Goal: Transaction & Acquisition: Purchase product/service

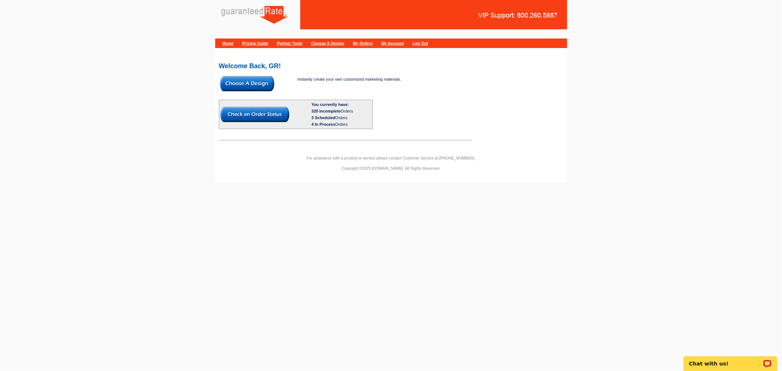
click at [262, 85] on img at bounding box center [247, 83] width 54 height 15
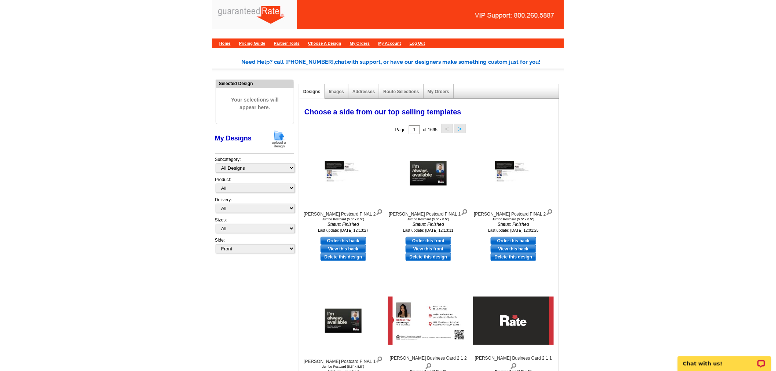
click at [280, 139] on img at bounding box center [278, 139] width 19 height 19
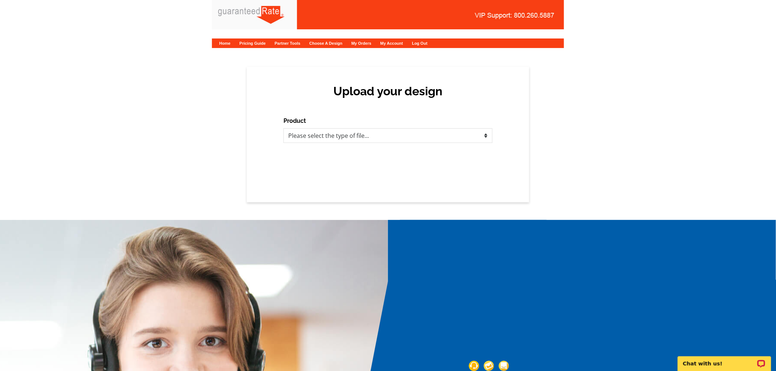
click at [352, 122] on div "Product Please select the type of file... Postcards Calendars Business Cards Le…" at bounding box center [387, 130] width 209 height 26
click at [353, 137] on select "Please select the type of file... Postcards Calendars Business Cards Letters an…" at bounding box center [387, 135] width 209 height 15
select select "1"
click at [283, 128] on select "Please select the type of file... Postcards Calendars Business Cards Letters an…" at bounding box center [387, 135] width 209 height 15
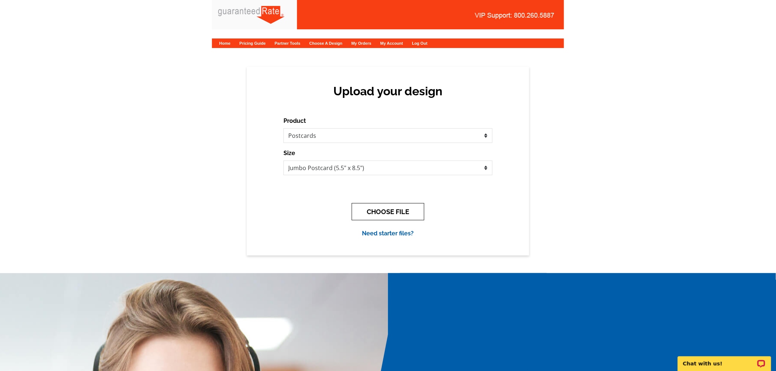
click at [398, 207] on button "CHOOSE FILE" at bounding box center [388, 211] width 73 height 17
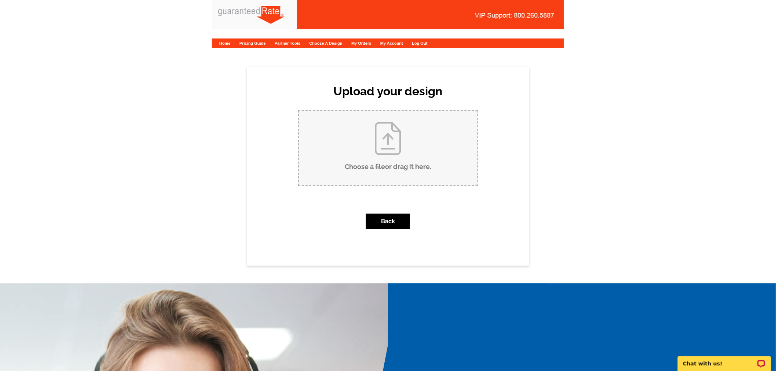
click at [413, 148] on input "Choose a file or drag it here ." at bounding box center [388, 148] width 178 height 74
type input "C:\fakepath\Rogers - Maribel Postcard 8-14-25.pdf"
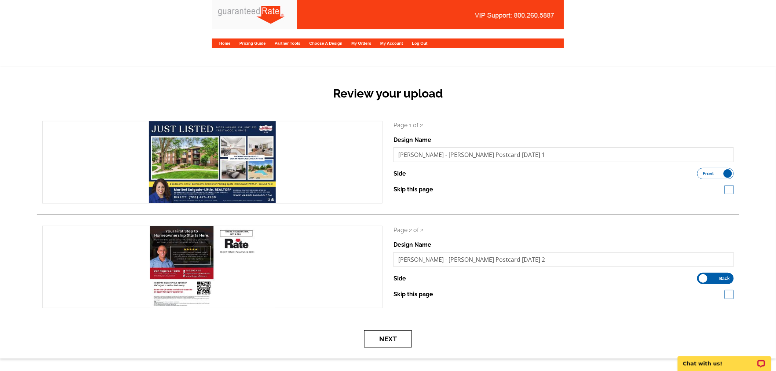
click at [400, 335] on button "Next" at bounding box center [388, 338] width 48 height 17
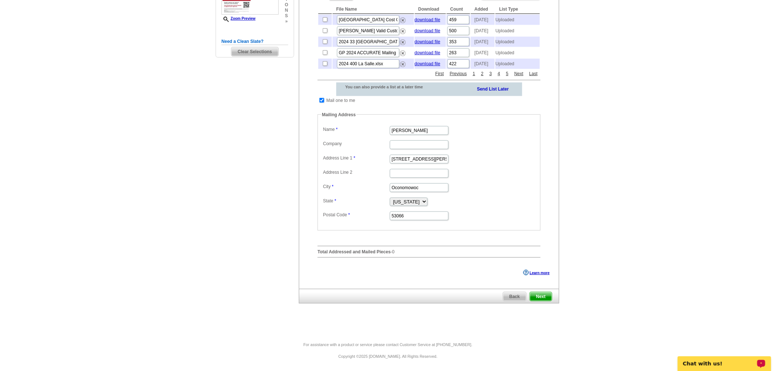
scroll to position [42, 0]
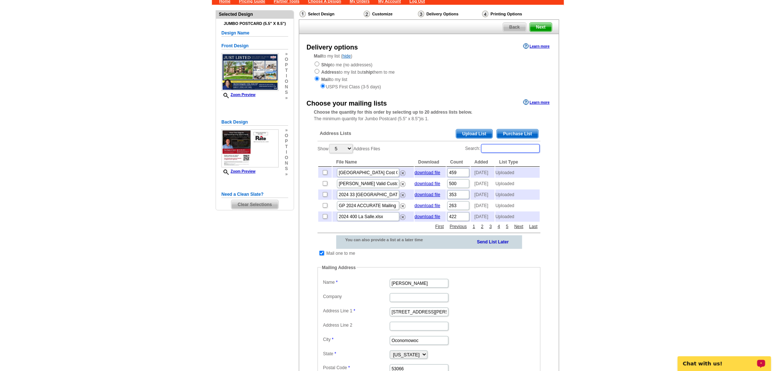
click at [503, 147] on input "Search:" at bounding box center [510, 148] width 59 height 9
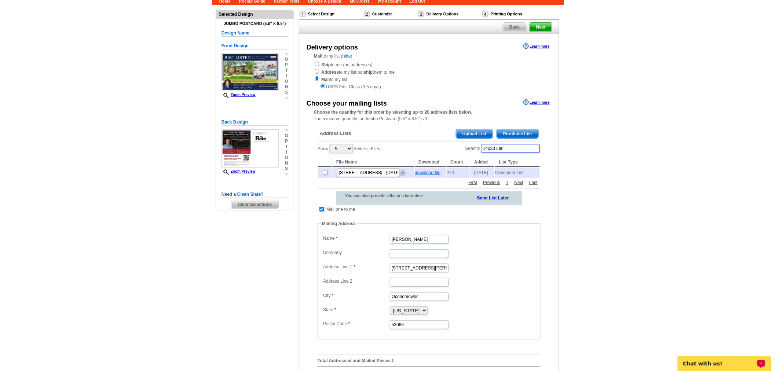
type input "14033 Lar"
click at [426, 173] on link "download file" at bounding box center [428, 172] width 26 height 5
click at [327, 173] on input "checkbox" at bounding box center [325, 172] width 5 height 5
checkbox input "true"
click at [427, 239] on input "Penny Charlson" at bounding box center [419, 239] width 59 height 9
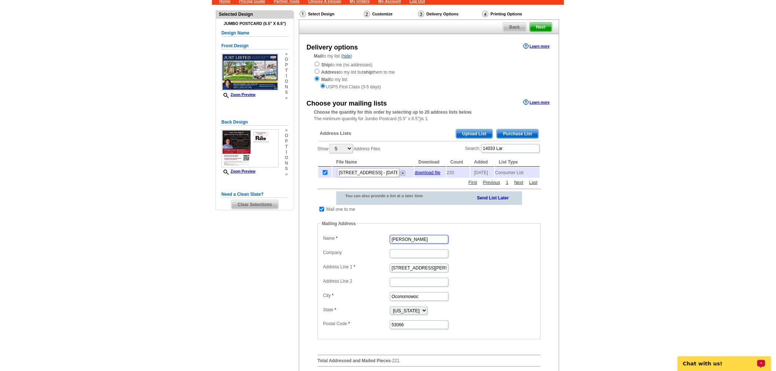
click at [427, 239] on input "Penny Charlson" at bounding box center [419, 239] width 59 height 9
type input "Maribel Salgado-Little"
click at [420, 267] on input "920 N Douglas Drive" at bounding box center [419, 268] width 59 height 9
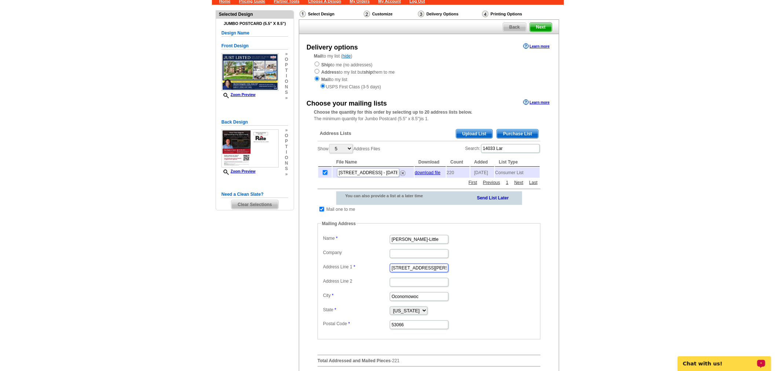
click at [420, 267] on input "920 N Douglas Drive" at bounding box center [419, 268] width 59 height 9
paste input "12408 Tahoe Lane, Mokena, IL 60448"
drag, startPoint x: 410, startPoint y: 270, endPoint x: 462, endPoint y: 274, distance: 52.6
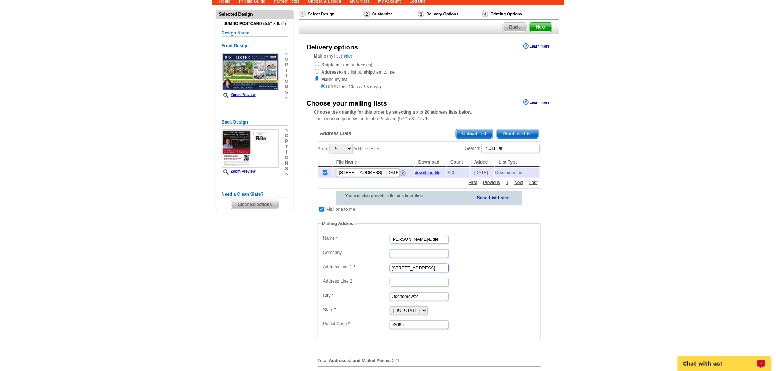
click at [462, 274] on dl "Label Mail-To-Me Name Maribel Salgado-Little Company Address Line 1 12408 Tahoe…" at bounding box center [429, 281] width 216 height 97
type input "12408 Tahoe Lane"
click at [431, 297] on input "Oconomowoc" at bounding box center [419, 296] width 59 height 9
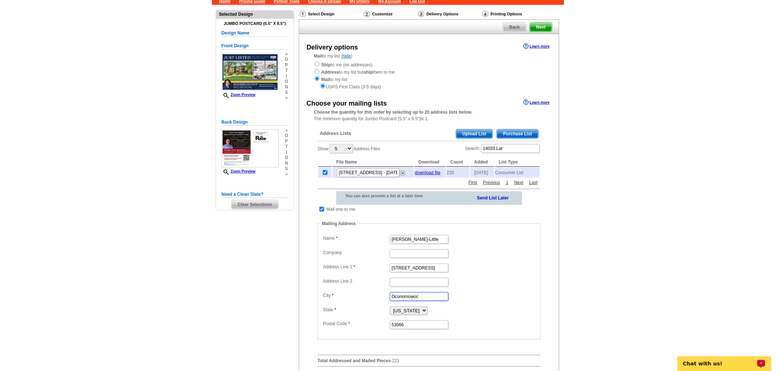
click at [431, 297] on input "Oconomowoc" at bounding box center [419, 296] width 59 height 9
paste input "Mokena, IL 60448"
click at [425, 297] on input "Mokena, IL 60448" at bounding box center [419, 296] width 59 height 9
type input "Mokena, IL"
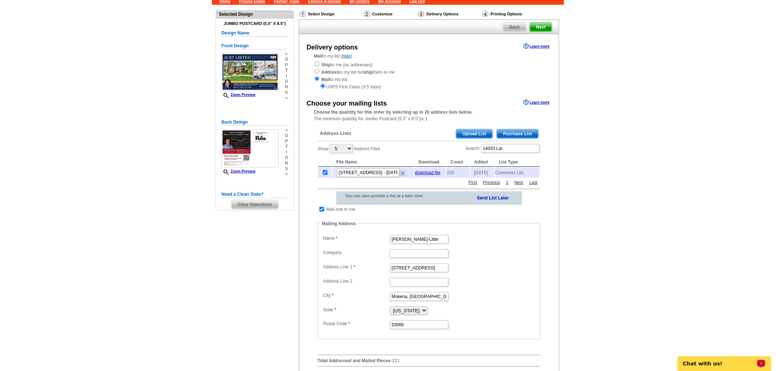
click at [415, 319] on dd "53066" at bounding box center [429, 324] width 216 height 11
click at [414, 324] on input "53066" at bounding box center [419, 324] width 59 height 9
paste input "60448"
type input "60448"
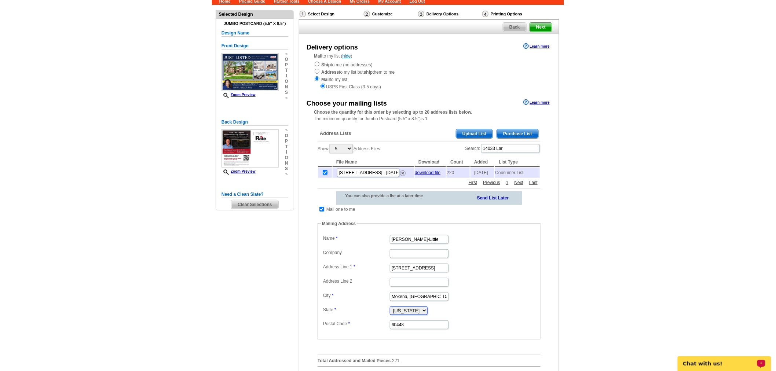
click at [416, 312] on select "Alabama Alaska Arizona Arkansas California Colorado Connecticut District of Col…" at bounding box center [409, 310] width 38 height 8
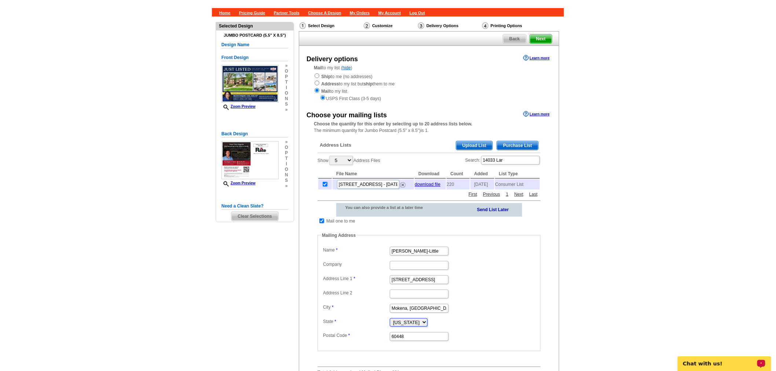
scroll to position [81, 0]
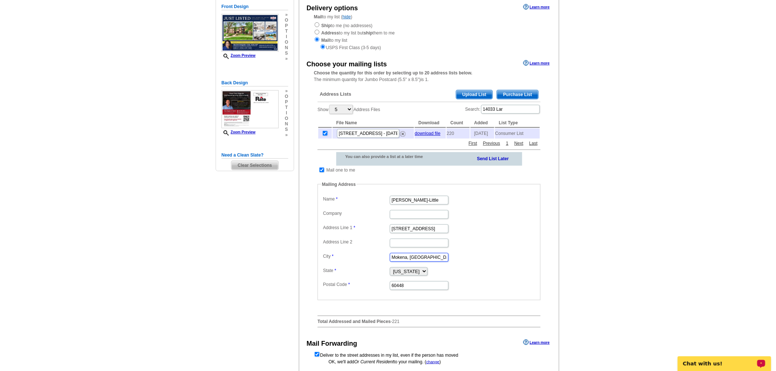
click at [426, 258] on input "Mokena, IL" at bounding box center [419, 257] width 59 height 9
type input "Mokena"
click at [427, 269] on select "Alabama Alaska Arizona Arkansas California Colorado Connecticut District of Col…" at bounding box center [409, 271] width 38 height 8
select select "IL"
click at [390, 268] on select "Alabama Alaska Arizona Arkansas California Colorado Connecticut District of Col…" at bounding box center [409, 271] width 38 height 8
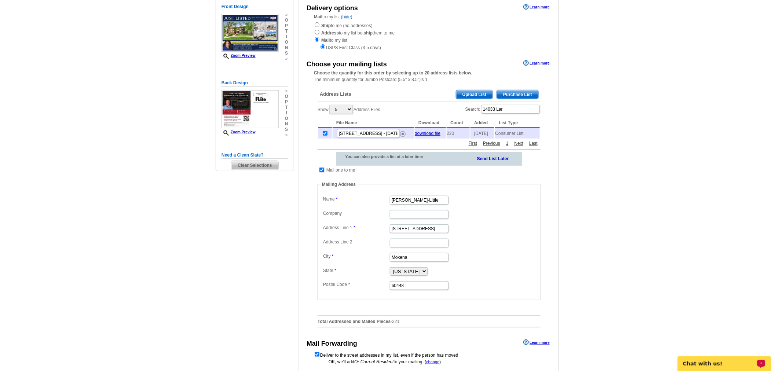
click at [496, 184] on fieldset "Mailing Address Label Mail-To-Me Name Maribel Salgado-Little Company Address Li…" at bounding box center [428, 240] width 223 height 119
drag, startPoint x: 518, startPoint y: 111, endPoint x: 468, endPoint y: 109, distance: 49.9
click at [468, 109] on label "Search: 14033 Lar" at bounding box center [502, 109] width 75 height 10
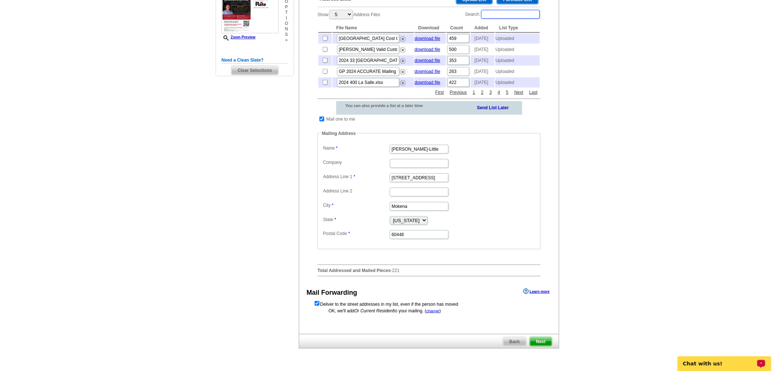
scroll to position [232, 0]
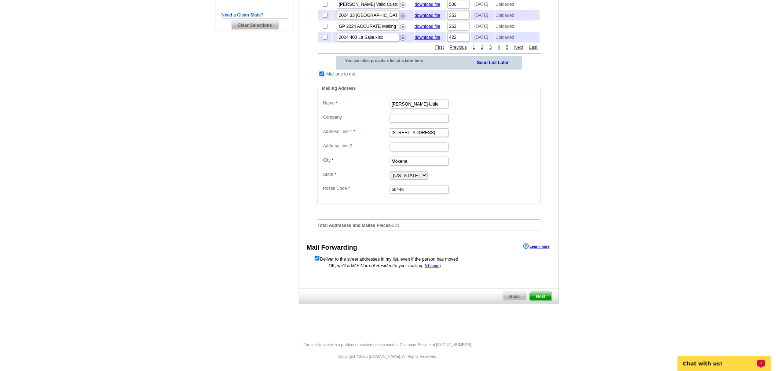
click at [545, 297] on span "Next" at bounding box center [541, 296] width 22 height 9
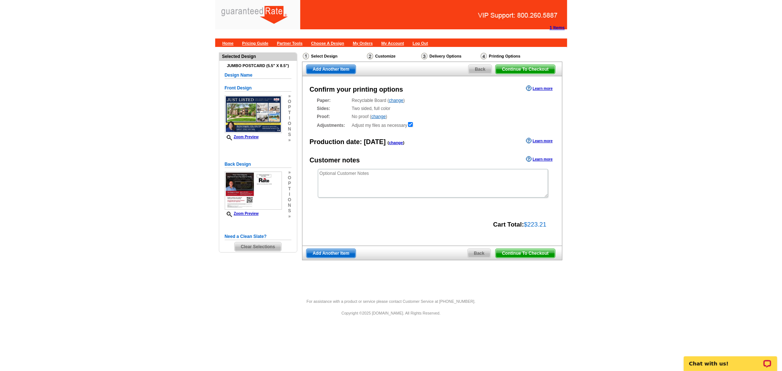
click at [550, 254] on span "Continue To Checkout" at bounding box center [525, 253] width 59 height 9
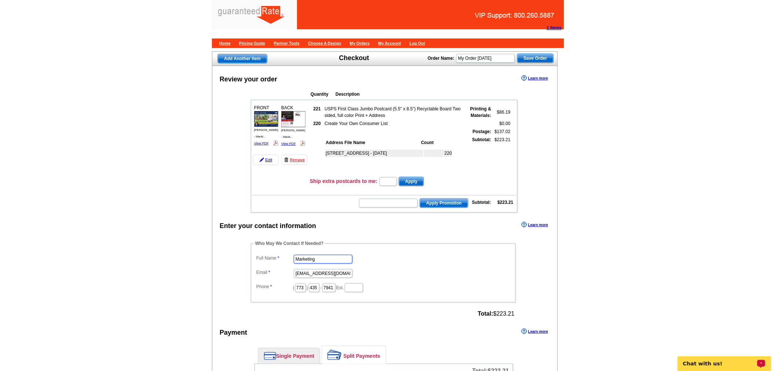
click at [343, 255] on input "Marketing" at bounding box center [323, 259] width 59 height 9
click at [344, 255] on input "Marketing" at bounding box center [323, 259] width 59 height 9
type input "Shelley Berner"
click at [324, 269] on input "marketing@guaranteedrate.com" at bounding box center [323, 273] width 59 height 9
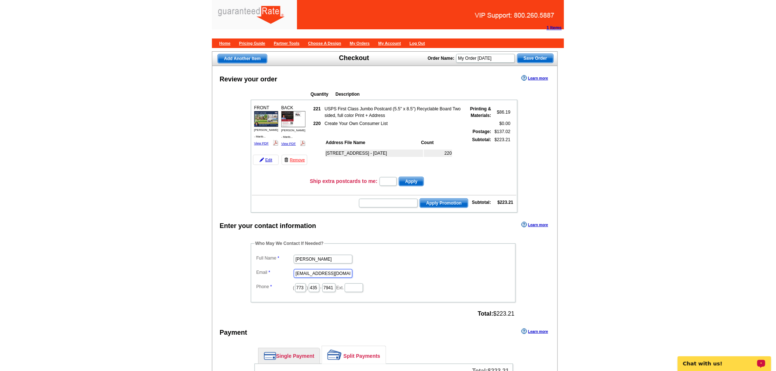
click at [324, 269] on input "marketing@guaranteedrate.com" at bounding box center [323, 273] width 59 height 9
type input "shelley.berner@rate.com"
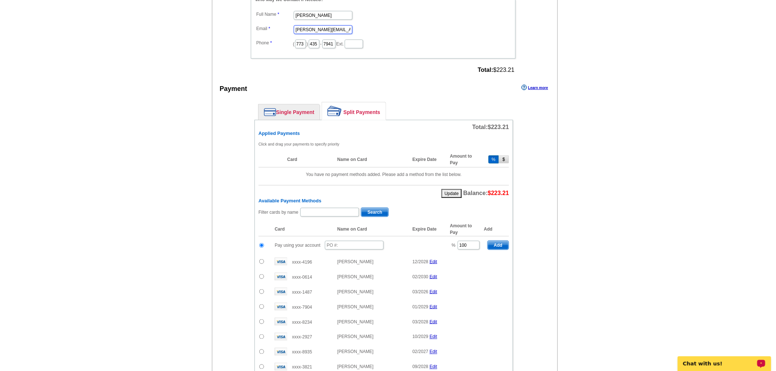
scroll to position [244, 0]
click at [379, 240] on input "text" at bounding box center [354, 244] width 59 height 9
type input "08142025_310_sb"
click at [376, 240] on input "08142025_310_sb" at bounding box center [354, 244] width 59 height 9
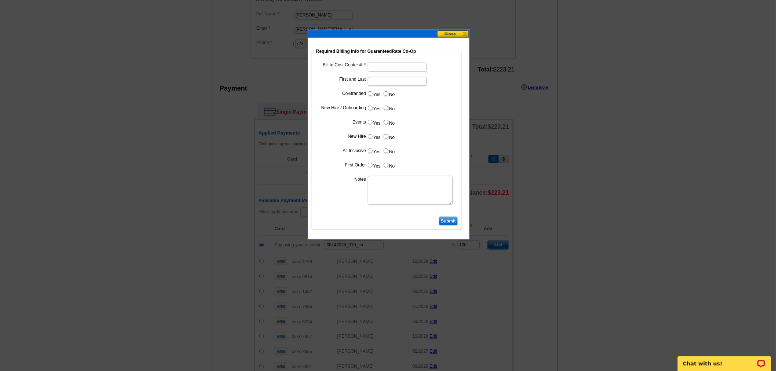
click at [381, 63] on input "Bill to Cost Center #:" at bounding box center [397, 67] width 59 height 9
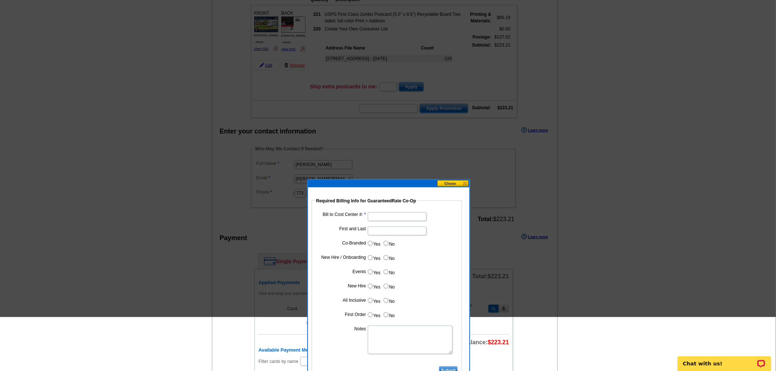
scroll to position [163, 0]
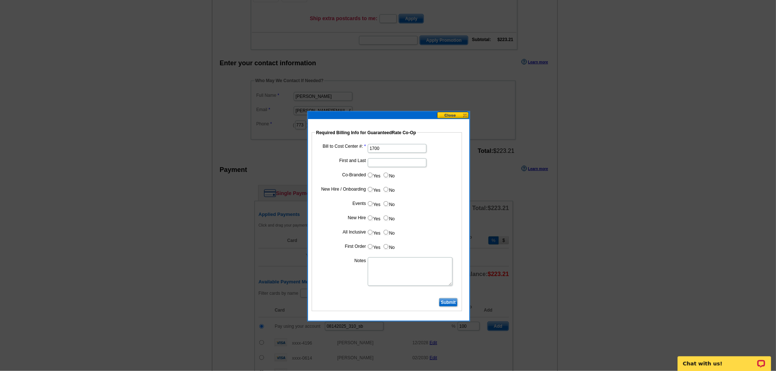
type input "1700"
click at [372, 169] on dl "Bill to Cost Center #: 1700 First and Last Co-Branded Yes No Cost paid by cobra…" at bounding box center [386, 219] width 143 height 154
click at [375, 163] on input "First and Last" at bounding box center [397, 162] width 59 height 9
type input "Dan Rogers"
click at [371, 173] on input "Yes" at bounding box center [370, 175] width 5 height 5
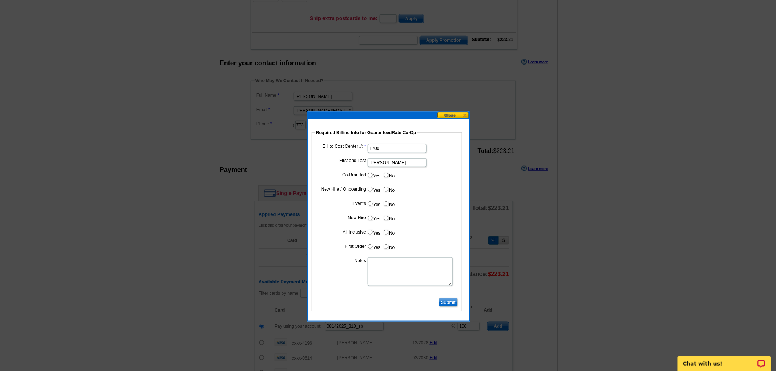
radio input "true"
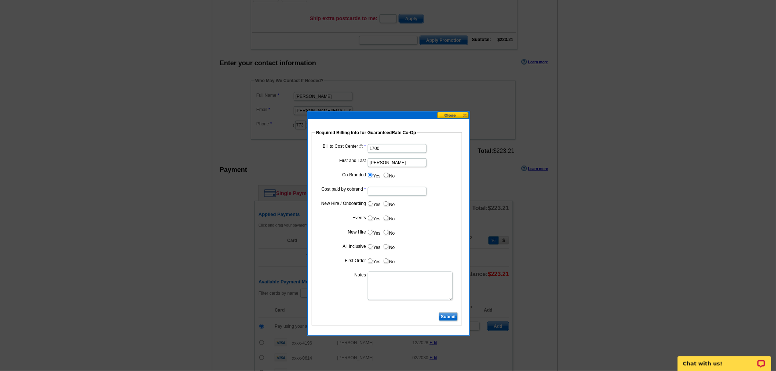
click at [384, 188] on input "Cost paid by cobrand" at bounding box center [397, 191] width 59 height 9
type input "50%"
click at [389, 206] on label "No" at bounding box center [389, 203] width 12 height 8
click at [388, 206] on input "No" at bounding box center [385, 203] width 5 height 5
radio input "true"
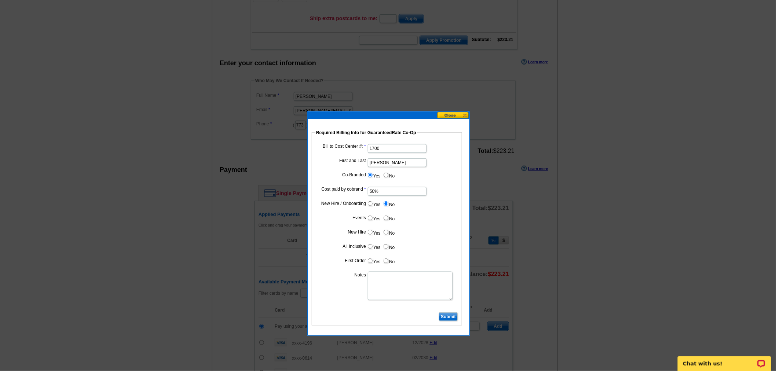
click at [387, 218] on input "No" at bounding box center [385, 218] width 5 height 5
radio input "true"
click at [386, 234] on label "No" at bounding box center [389, 232] width 12 height 8
click at [386, 234] on input "No" at bounding box center [385, 232] width 5 height 5
radio input "true"
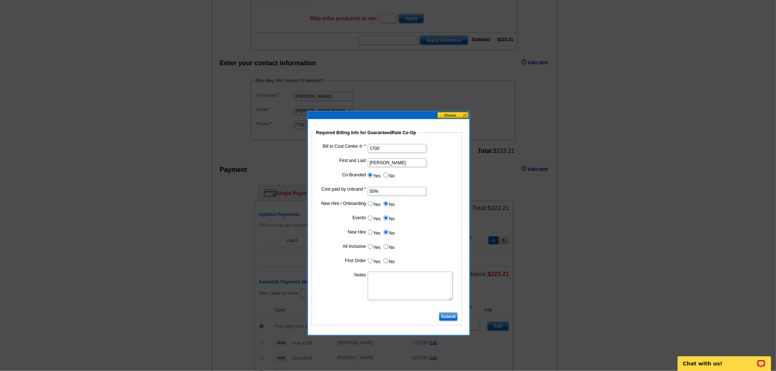
click at [386, 245] on input "No" at bounding box center [385, 246] width 5 height 5
radio input "true"
click at [388, 262] on label "No" at bounding box center [389, 261] width 12 height 8
click at [388, 262] on input "No" at bounding box center [385, 260] width 5 height 5
radio input "true"
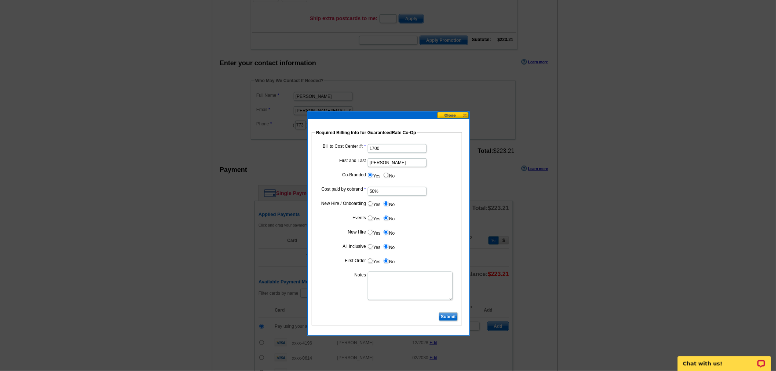
click at [395, 290] on textarea "Notes" at bounding box center [410, 286] width 85 height 29
type textarea "Bill to Dan Rogers at 1700"
click at [424, 239] on dl "Bill to Cost Center #: 1700 First and Last Dan Rogers Co-Branded Yes No Cost pa…" at bounding box center [386, 226] width 143 height 168
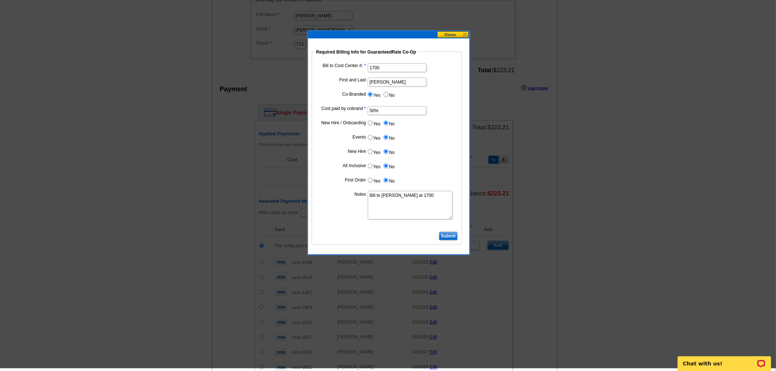
scroll to position [244, 0]
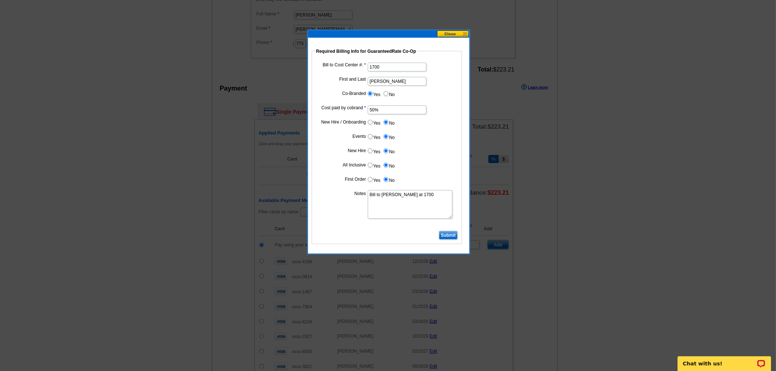
click at [449, 237] on input "Submit" at bounding box center [448, 235] width 19 height 9
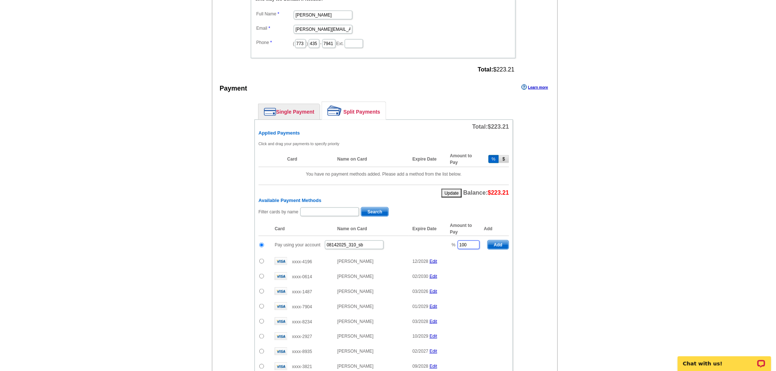
drag, startPoint x: 467, startPoint y: 239, endPoint x: 455, endPoint y: 240, distance: 12.1
click at [455, 240] on td "% 100" at bounding box center [464, 245] width 37 height 18
click at [491, 240] on span "Add" at bounding box center [498, 244] width 21 height 9
type input "100"
radio input "false"
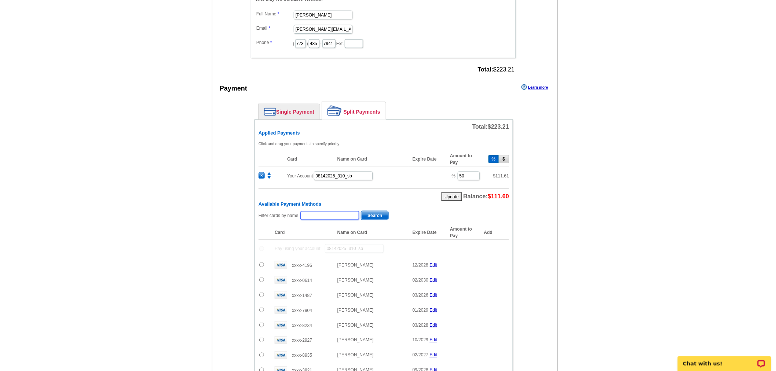
click at [345, 211] on input "text" at bounding box center [329, 215] width 59 height 9
type input "maribel"
click at [383, 211] on span "Search" at bounding box center [374, 215] width 27 height 9
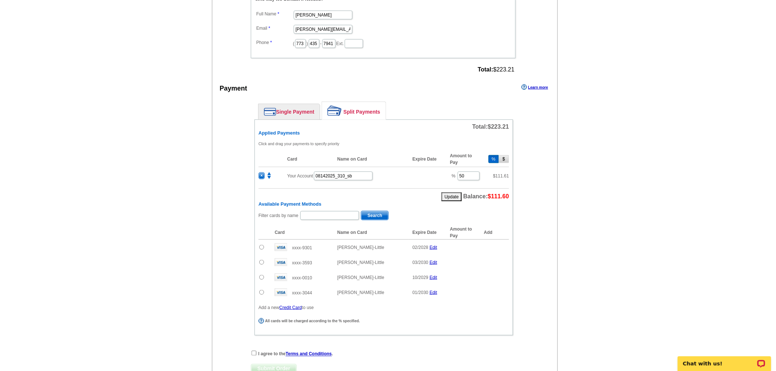
click at [261, 260] on input "radio" at bounding box center [261, 262] width 5 height 5
click at [500, 259] on span "Add" at bounding box center [498, 263] width 21 height 9
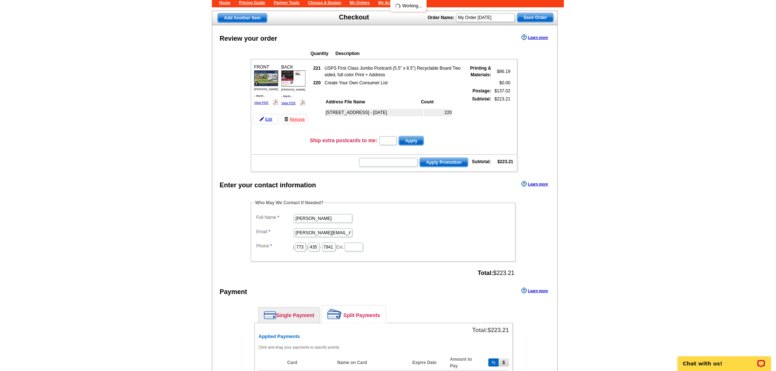
radio input "false"
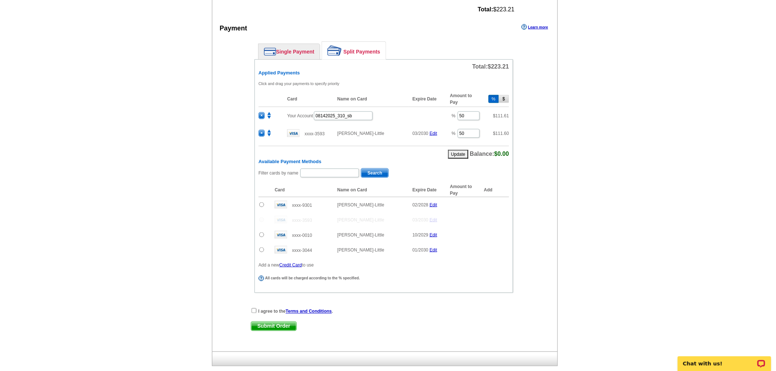
scroll to position [336, 0]
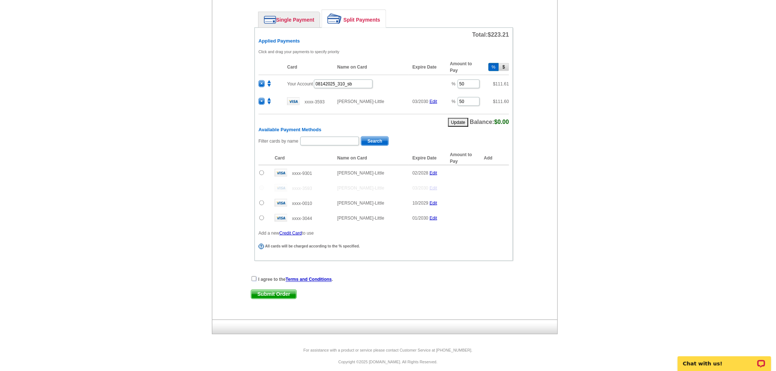
click at [254, 276] on input "checkbox" at bounding box center [253, 278] width 5 height 5
checkbox input "true"
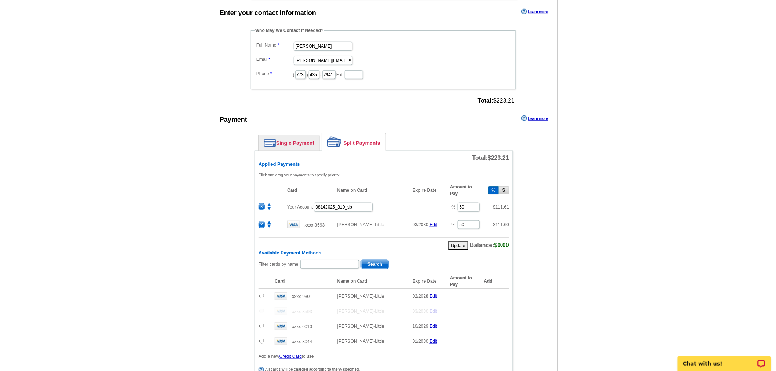
scroll to position [244, 0]
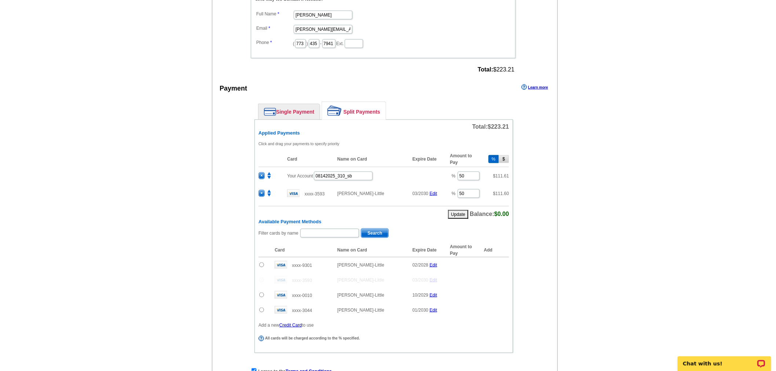
click at [340, 176] on td "Your Account 08142025_310_sb" at bounding box center [364, 176] width 163 height 18
click at [345, 172] on input "08142025_310_sb" at bounding box center [343, 176] width 59 height 9
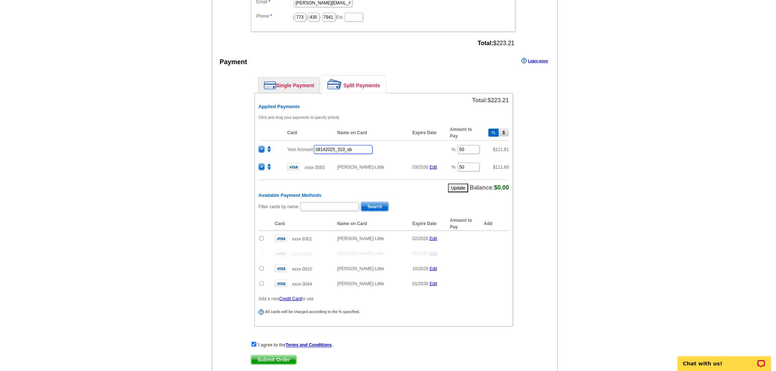
scroll to position [285, 0]
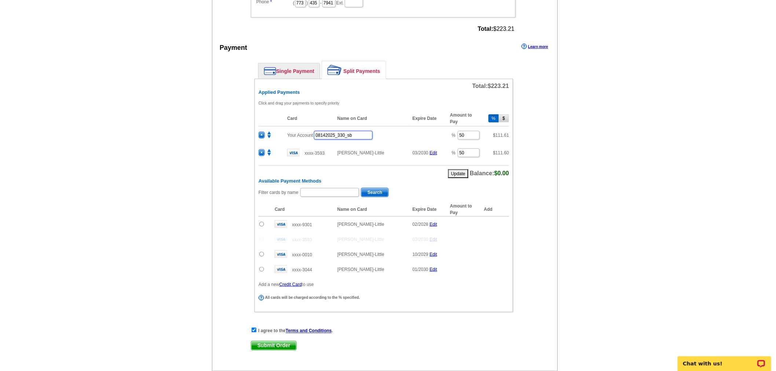
type input "08142025_330_sb"
click at [453, 327] on div "I agree to the Terms and Conditions ." at bounding box center [384, 330] width 266 height 7
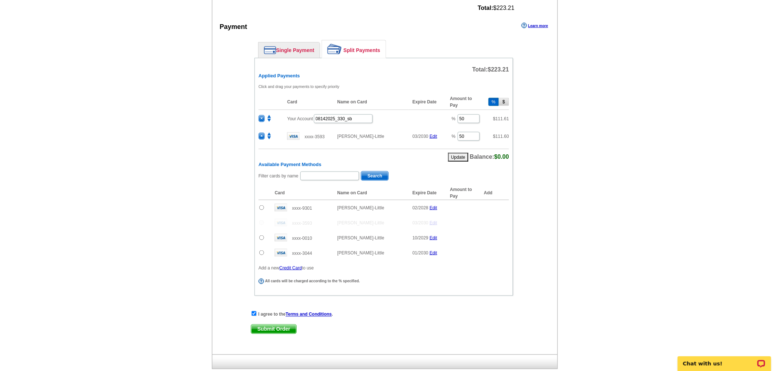
scroll to position [341, 0]
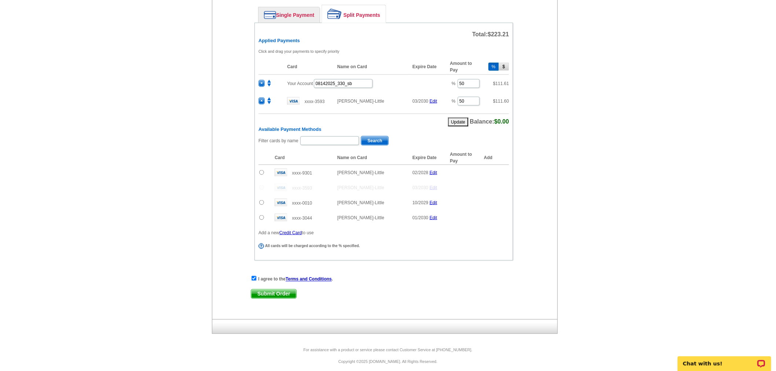
click at [289, 291] on span "Submit Order" at bounding box center [273, 294] width 45 height 9
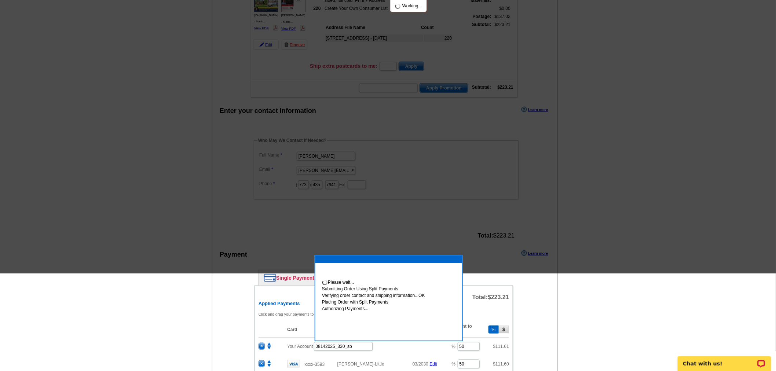
scroll to position [11, 0]
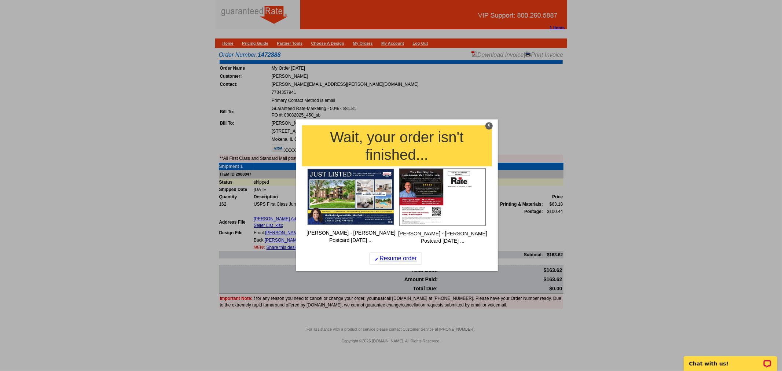
click at [487, 126] on div "X" at bounding box center [488, 125] width 7 height 7
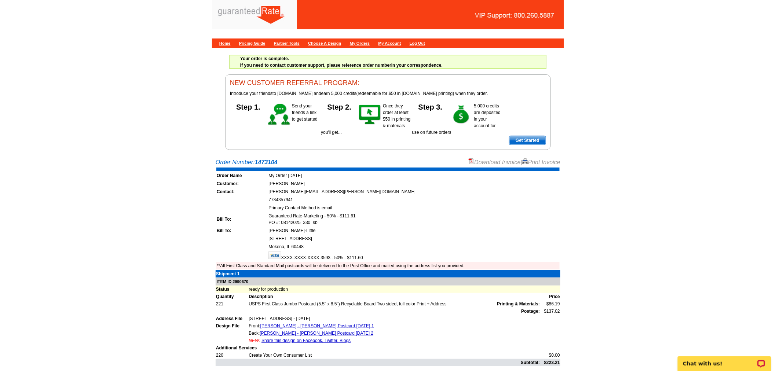
click at [484, 163] on link "Download Invoice" at bounding box center [495, 162] width 52 height 6
click at [228, 42] on link "Home" at bounding box center [224, 43] width 11 height 4
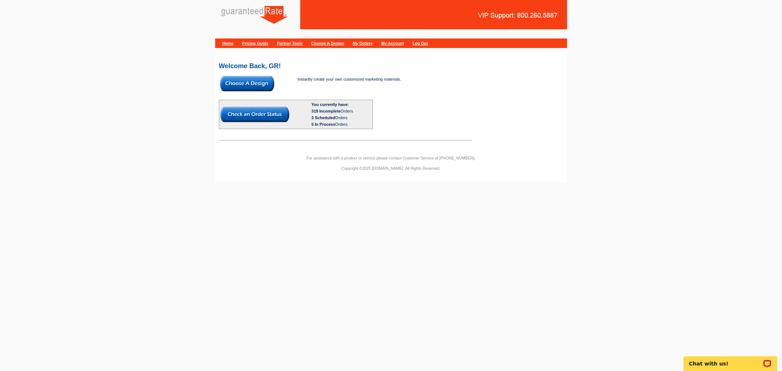
click at [267, 84] on img at bounding box center [247, 83] width 54 height 15
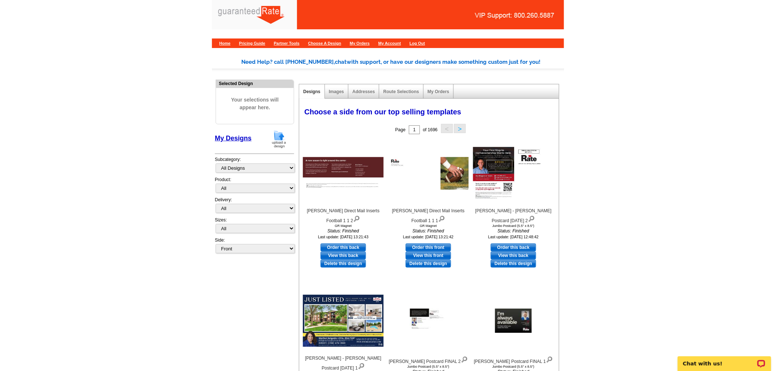
click at [282, 144] on img at bounding box center [278, 139] width 19 height 19
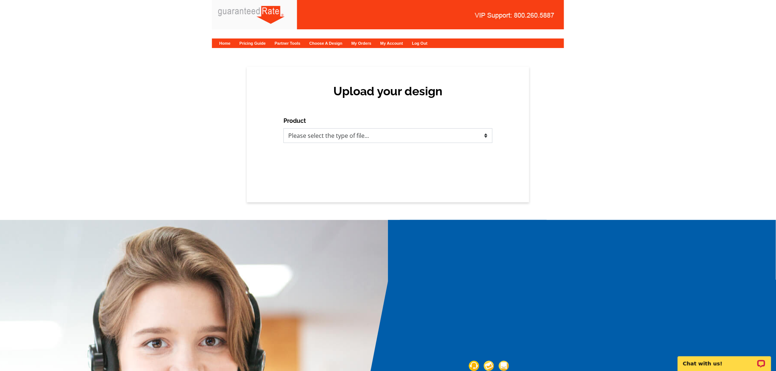
click at [384, 138] on select "Please select the type of file... Postcards Calendars Business Cards Letters an…" at bounding box center [387, 135] width 209 height 15
select select "1"
click at [283, 128] on select "Please select the type of file... Postcards Calendars Business Cards Letters an…" at bounding box center [387, 135] width 209 height 15
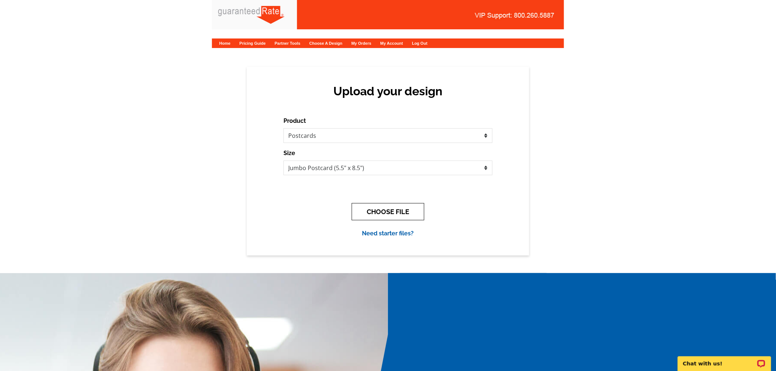
click at [413, 218] on button "CHOOSE FILE" at bounding box center [388, 211] width 73 height 17
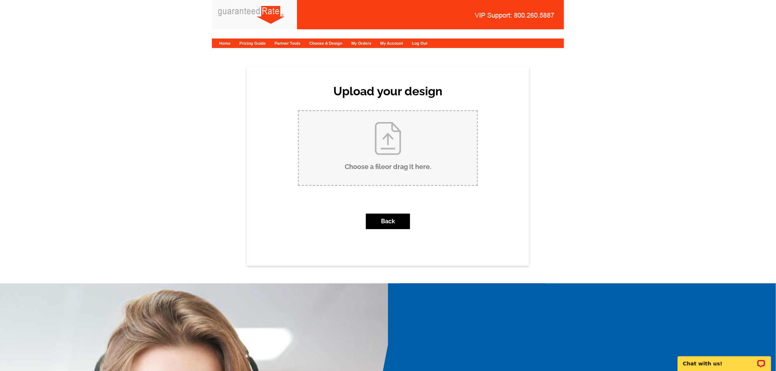
click at [423, 157] on input "Choose a file or drag it here ." at bounding box center [388, 148] width 178 height 74
click at [412, 157] on input "Choose a file or drag it here ." at bounding box center [388, 148] width 178 height 74
type input "C:\fakepath\[PERSON_NAME] [DATE].pdf"
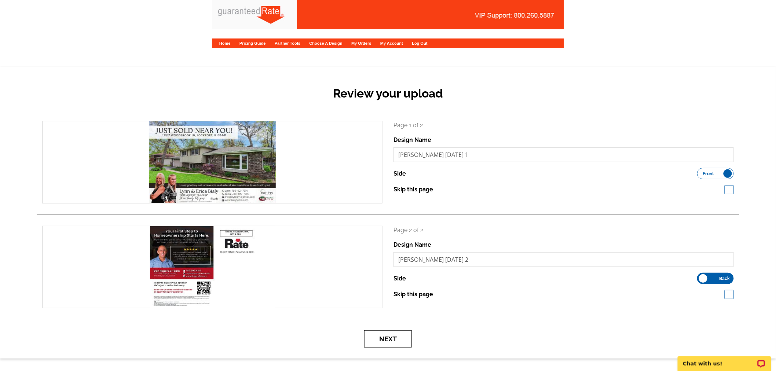
click at [388, 339] on button "Next" at bounding box center [388, 338] width 48 height 17
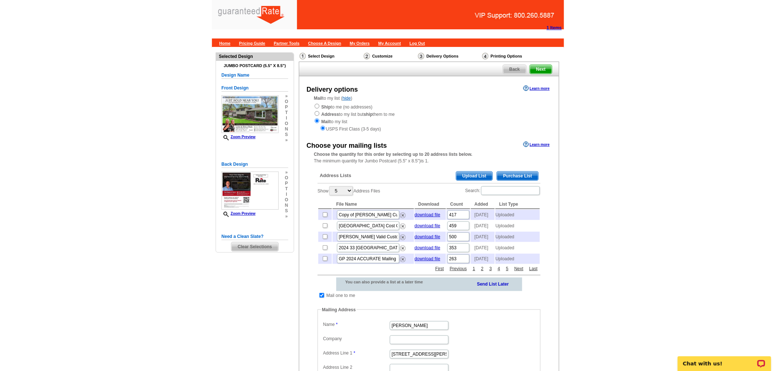
click at [526, 173] on span "Purchase List" at bounding box center [517, 176] width 41 height 9
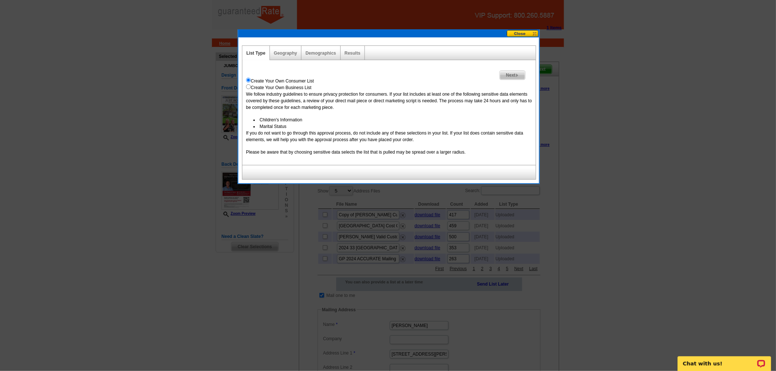
click at [508, 78] on span "Next" at bounding box center [512, 75] width 25 height 9
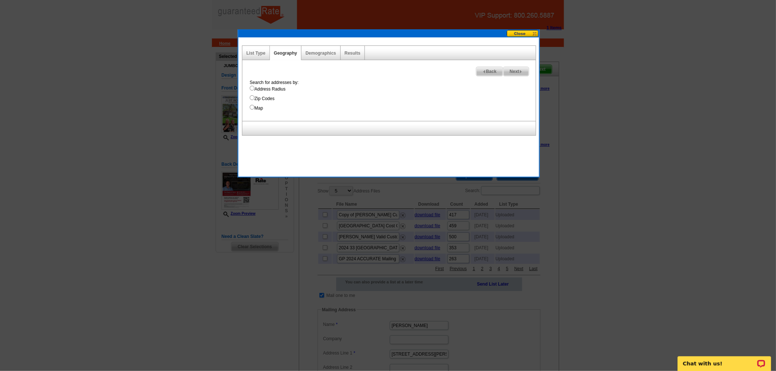
click at [284, 86] on label "Address Radius" at bounding box center [393, 89] width 286 height 7
click at [254, 86] on input "Address Radius" at bounding box center [252, 88] width 5 height 5
radio input "true"
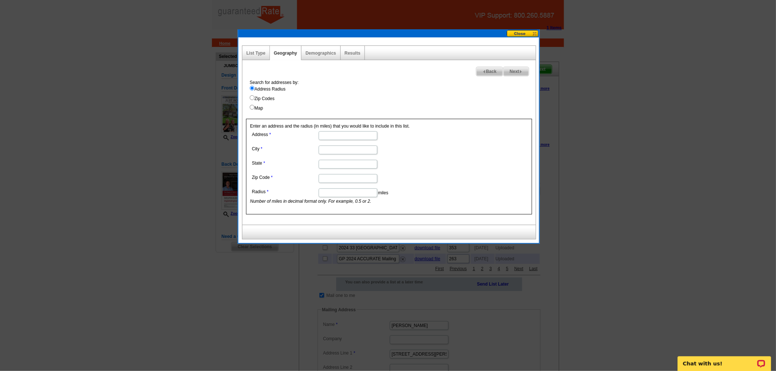
click at [340, 138] on input "Address" at bounding box center [348, 135] width 59 height 9
paste input "17517 Woodbrook Lane, Lockport, IL 60441"
drag, startPoint x: 338, startPoint y: 137, endPoint x: 434, endPoint y: 126, distance: 96.6
click at [434, 126] on div "Enter an address and the radius (in miles) that you would like to include in th…" at bounding box center [389, 167] width 286 height 96
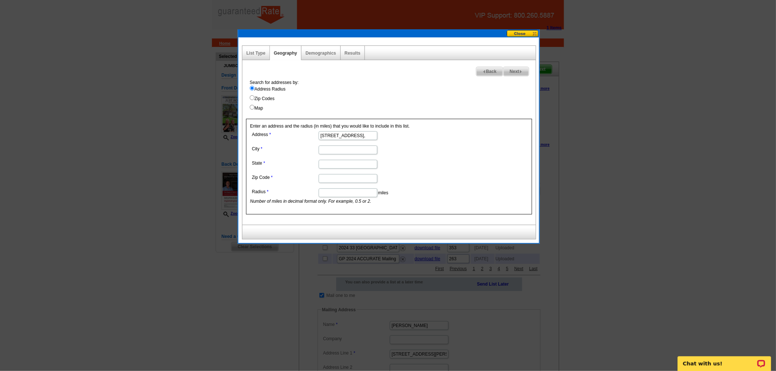
scroll to position [0, 0]
click at [323, 133] on input "17517 Woodbrook Lane" at bounding box center [348, 135] width 59 height 9
type input "17517 Woodbrook Lane"
click at [337, 153] on input "City" at bounding box center [348, 150] width 59 height 9
paste input "Lockport, IL 60441"
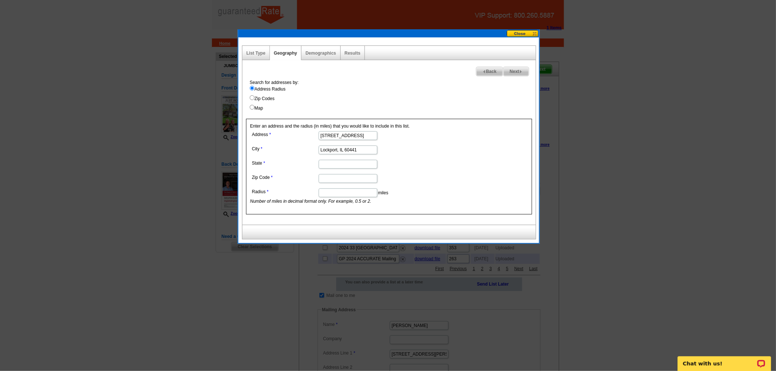
click at [350, 151] on input "Lockport, IL 60441" at bounding box center [348, 150] width 59 height 9
type input "Lockport, IL"
click at [343, 168] on input "State" at bounding box center [348, 164] width 59 height 9
drag, startPoint x: 344, startPoint y: 161, endPoint x: 304, endPoint y: 162, distance: 40.3
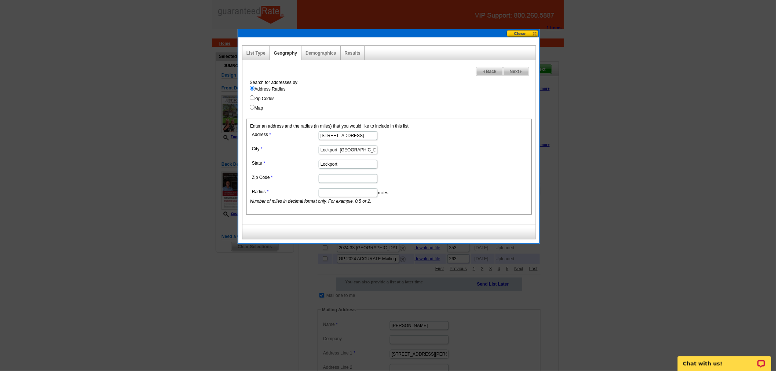
click at [304, 162] on dl "Address 17517 Woodbrook Lane City Lockport, IL State Lockport Zip Code Radius m…" at bounding box center [347, 166] width 195 height 75
type input "IL"
click at [330, 177] on input "Zip Code" at bounding box center [348, 178] width 59 height 9
paste input "60441"
type input "60441"
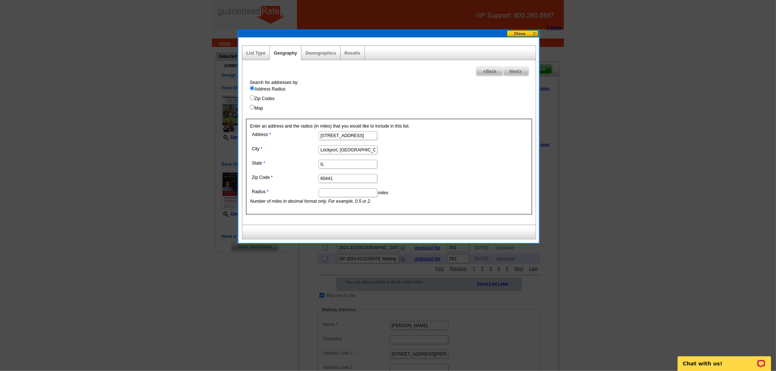
drag, startPoint x: 347, startPoint y: 148, endPoint x: 337, endPoint y: 150, distance: 10.4
click at [337, 150] on input "Lockport, IL" at bounding box center [348, 150] width 59 height 9
type input "Lockport"
click at [343, 196] on input "Radius" at bounding box center [348, 192] width 59 height 9
type input ".15"
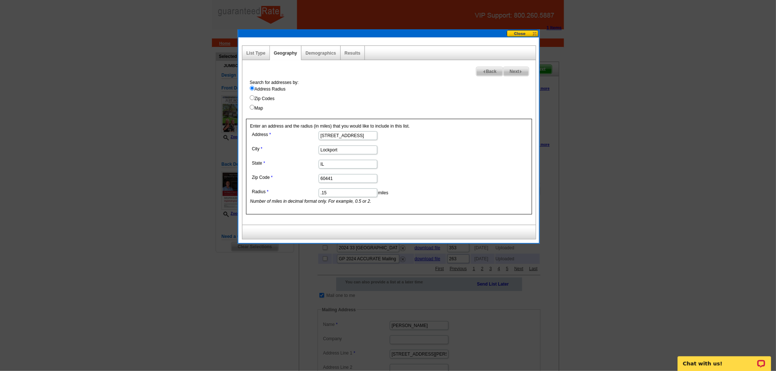
click at [473, 162] on form "Address 17517 Woodbrook Lane City Lockport State IL Zip Code 60441 Radius .15 m…" at bounding box center [389, 166] width 278 height 75
click at [523, 71] on span "Next" at bounding box center [515, 71] width 25 height 9
select select
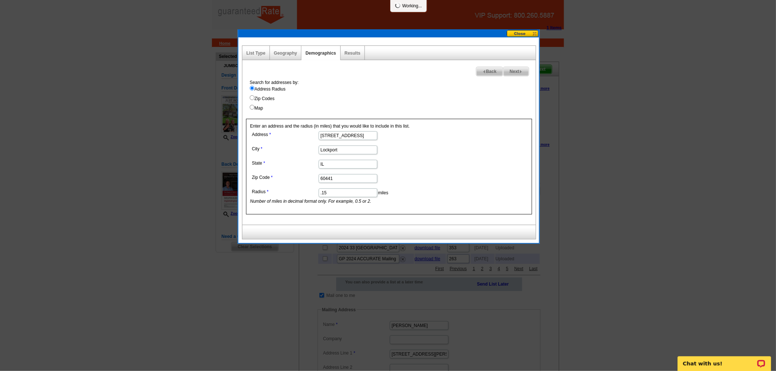
select select
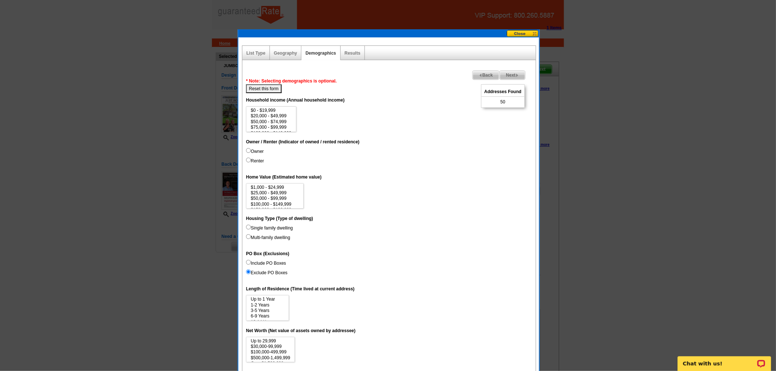
click at [475, 78] on span "Back" at bounding box center [486, 75] width 26 height 9
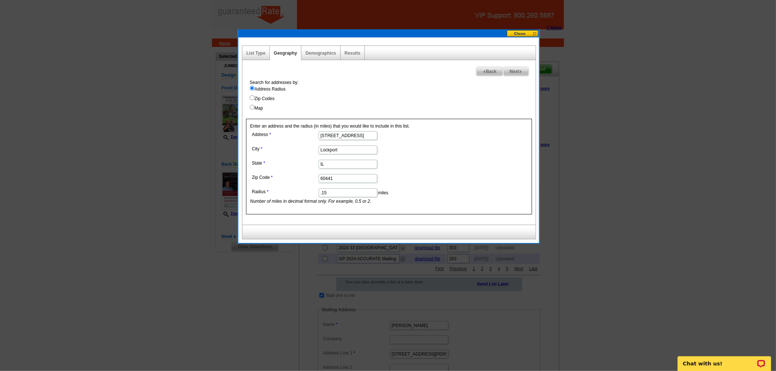
click at [332, 189] on input ".15" at bounding box center [348, 192] width 59 height 9
type input ".25"
drag, startPoint x: 536, startPoint y: 147, endPoint x: 523, endPoint y: 123, distance: 27.2
click at [536, 147] on div "Next Back Search for addresses by: Address Radius Zip Codes Map Enter an addres…" at bounding box center [389, 142] width 294 height 165
click at [515, 71] on span "Next" at bounding box center [515, 71] width 25 height 9
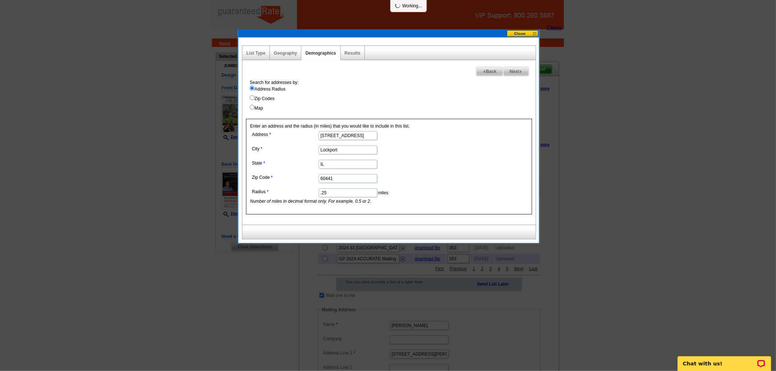
select select
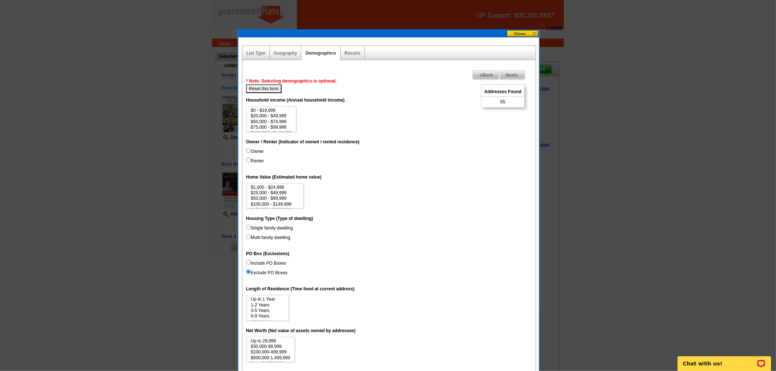
click at [477, 71] on span "Back" at bounding box center [486, 75] width 26 height 9
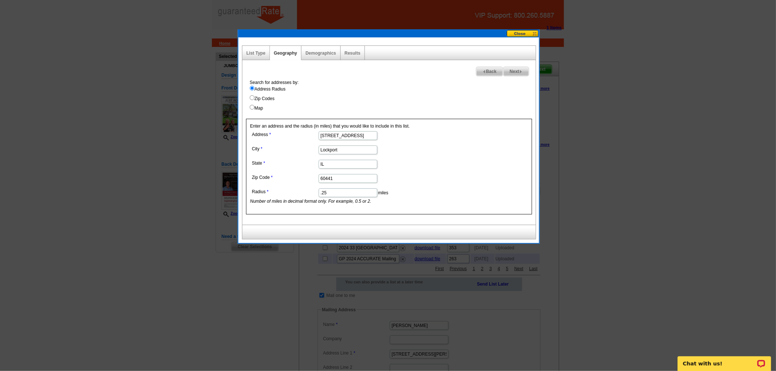
drag, startPoint x: 334, startPoint y: 189, endPoint x: 310, endPoint y: 194, distance: 24.8
click at [310, 194] on dl "Address 17517 Woodbrook Lane City Lockport State IL Zip Code 60441 Radius .25 m…" at bounding box center [347, 166] width 195 height 75
type input ".5"
click at [436, 170] on dl "Address 17517 Woodbrook Lane City Lockport State IL Zip Code 60441 Radius .5 mi…" at bounding box center [347, 166] width 195 height 75
click at [513, 70] on span "Next" at bounding box center [515, 71] width 25 height 9
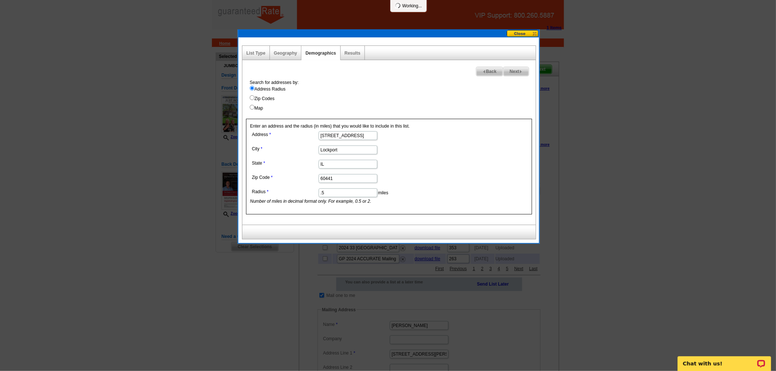
select select
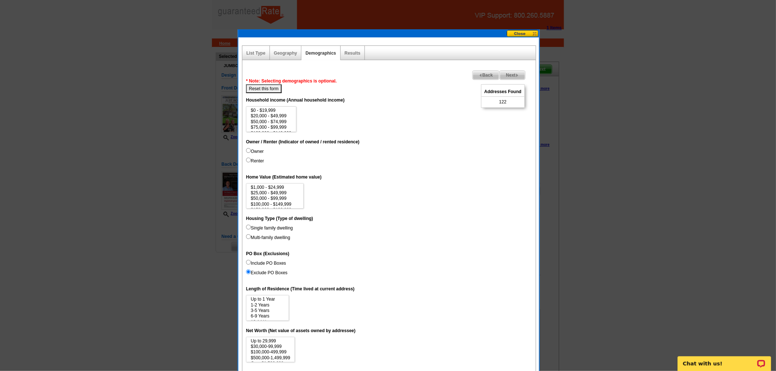
click at [513, 70] on link "Next" at bounding box center [512, 75] width 26 height 10
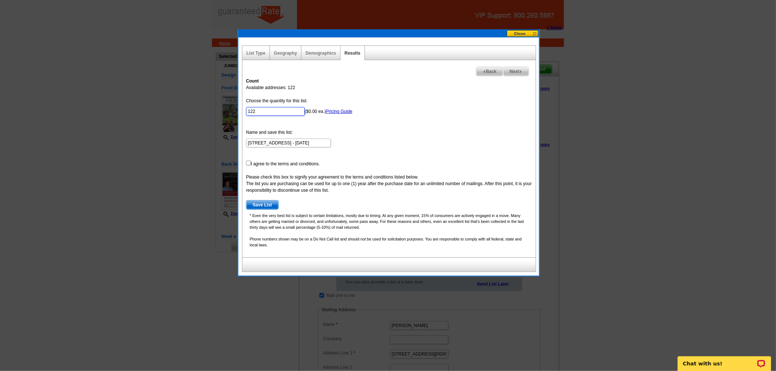
click at [284, 112] on input "122" at bounding box center [275, 111] width 59 height 9
type input "100"
click at [242, 163] on div "Count Available addresses: 122 Choose the quantity for this list: 100 ($0.00 ea…" at bounding box center [388, 165] width 293 height 183
click at [244, 163] on div "Count Available addresses: 122 Choose the quantity for this list: 100 ($0.00 ea…" at bounding box center [388, 165] width 293 height 183
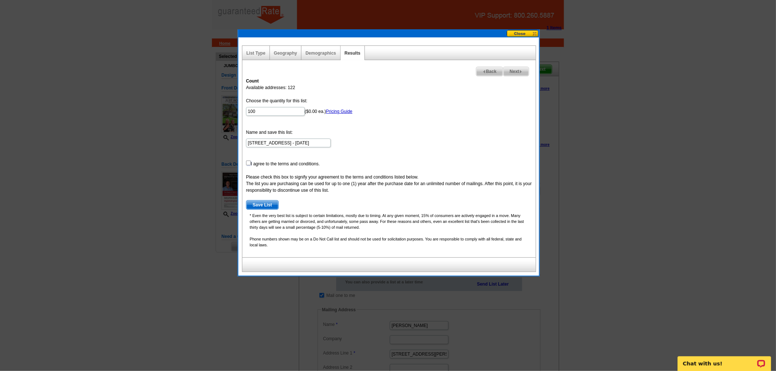
click at [247, 163] on input "checkbox" at bounding box center [248, 163] width 5 height 5
checkbox input "true"
click at [257, 203] on span "Save List" at bounding box center [262, 205] width 32 height 9
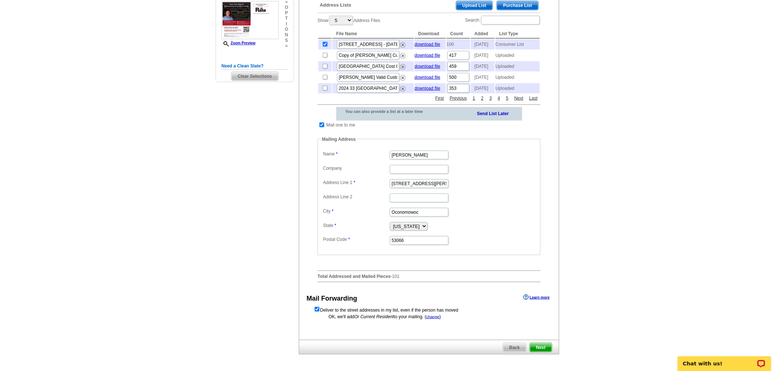
scroll to position [203, 0]
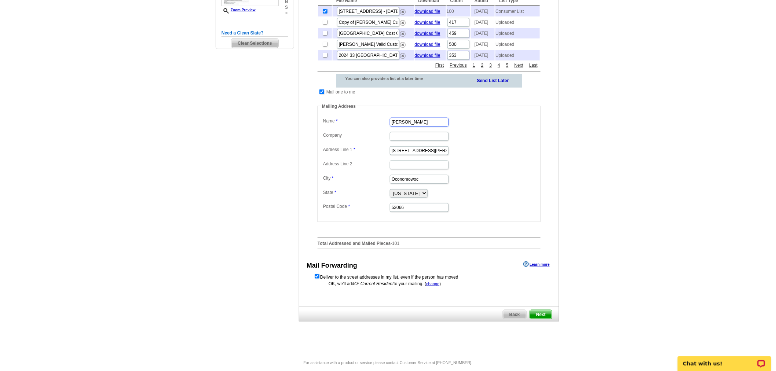
click at [403, 126] on input "[PERSON_NAME]" at bounding box center [419, 122] width 59 height 9
click at [403, 126] on input "Penny Charlson" at bounding box center [419, 122] width 59 height 9
type input "Erica Thompson"
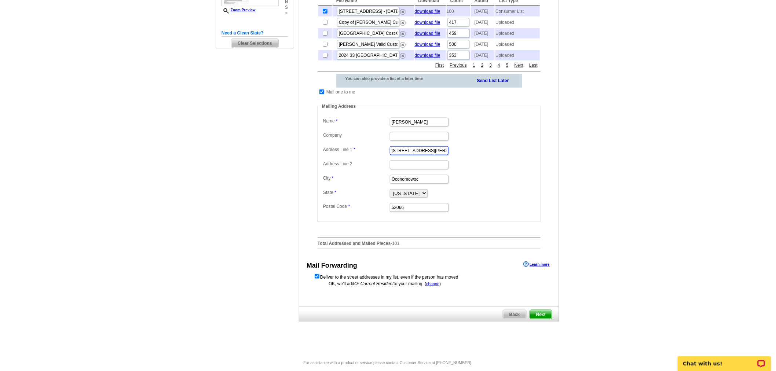
click at [409, 155] on input "920 N Douglas Drive" at bounding box center [419, 150] width 59 height 9
click at [436, 155] on input "920 N Douglas Drive" at bounding box center [419, 150] width 59 height 9
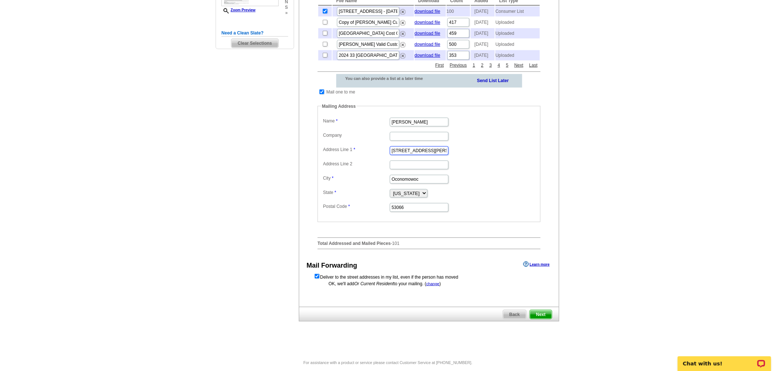
click at [436, 155] on input "920 N Douglas Drive" at bounding box center [419, 150] width 59 height 9
paste input "201 Stephen St, Lemont, IL 60439"
click at [436, 155] on input "201 Stephen St, Lemont, IL 60439" at bounding box center [419, 150] width 59 height 9
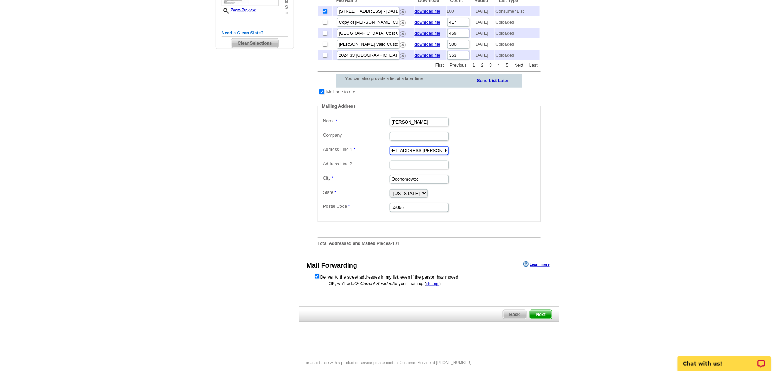
click at [436, 155] on input "201 Stephen St, Lemont, IL 60439" at bounding box center [419, 150] width 59 height 9
type input "201 Stephen St, Lemont, IL"
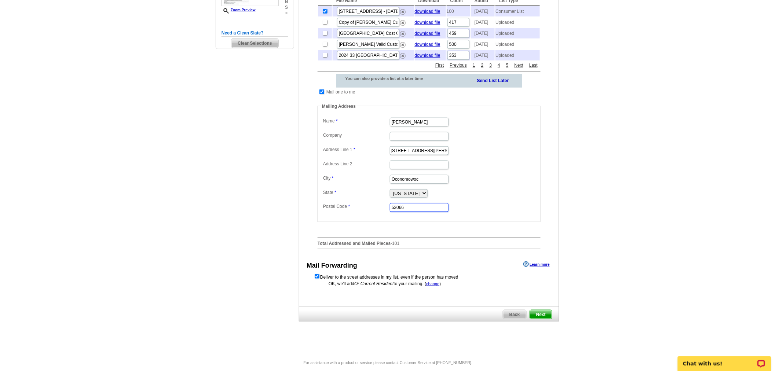
scroll to position [0, 0]
click at [414, 212] on input "53066" at bounding box center [419, 207] width 59 height 9
paste input "60439"
type input "60439"
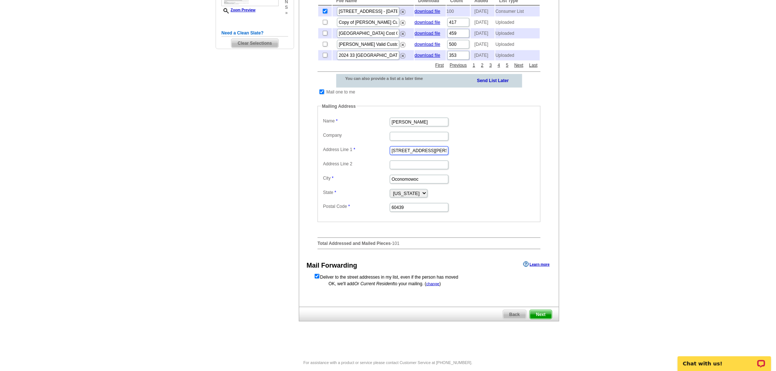
scroll to position [0, 1]
drag, startPoint x: 425, startPoint y: 162, endPoint x: 468, endPoint y: 162, distance: 43.3
click at [468, 156] on dd "201 Stephen St, Lemont, IL" at bounding box center [429, 149] width 216 height 11
type input "201 Stephen St"
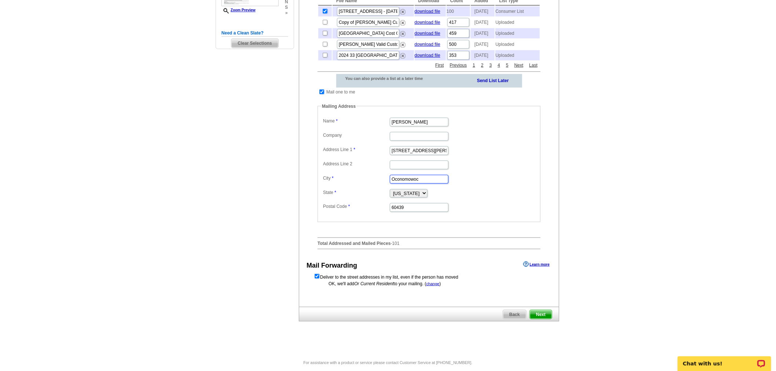
click at [410, 184] on input "Oconomowoc" at bounding box center [419, 179] width 59 height 9
paste input "Lemont, IL"
click at [409, 184] on input "Lemont, IL" at bounding box center [419, 179] width 59 height 9
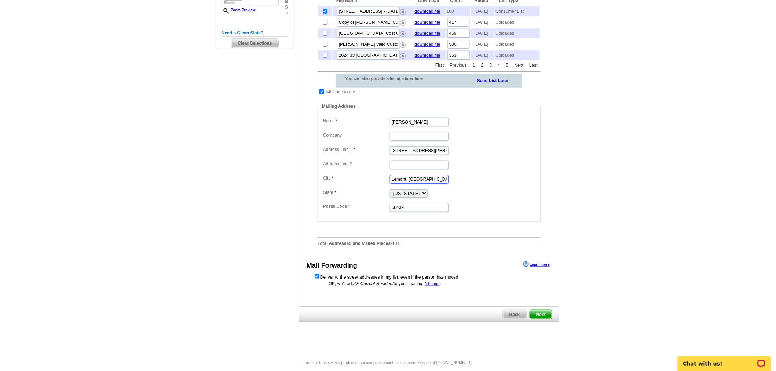
click at [418, 184] on input "Lemont, IL" at bounding box center [419, 179] width 59 height 9
type input "Lemont"
click at [403, 198] on select "Alabama Alaska Arizona Arkansas California Colorado Connecticut District of Col…" at bounding box center [409, 193] width 38 height 8
select select "IL"
click at [390, 198] on select "Alabama Alaska Arizona Arkansas California Colorado Connecticut District of Col…" at bounding box center [409, 193] width 38 height 8
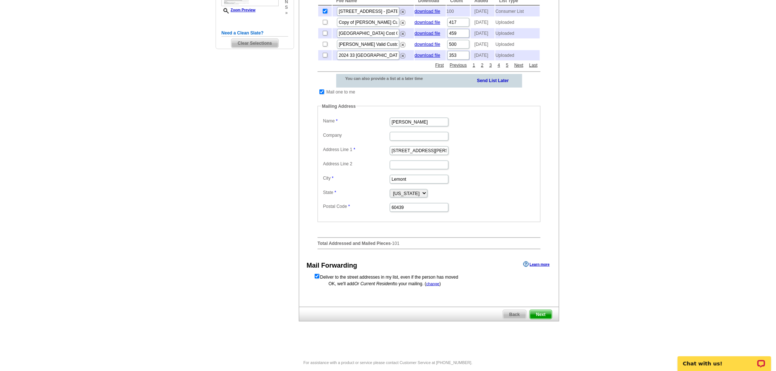
drag, startPoint x: 439, startPoint y: 222, endPoint x: 444, endPoint y: 243, distance: 22.2
click at [440, 222] on fieldset "Mailing Address Label Mail-To-Me Name Erica Thompson Company Address Line 1 201…" at bounding box center [428, 162] width 223 height 119
click at [423, 155] on input "201 Stephen St" at bounding box center [419, 150] width 59 height 9
type input "201 Stephen St."
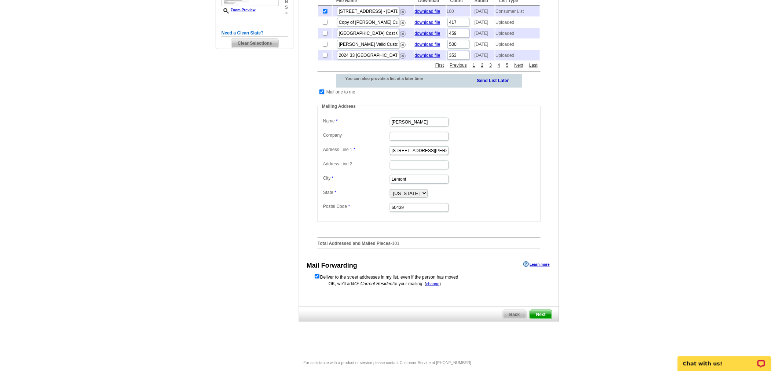
click at [534, 319] on span "Next" at bounding box center [541, 314] width 22 height 9
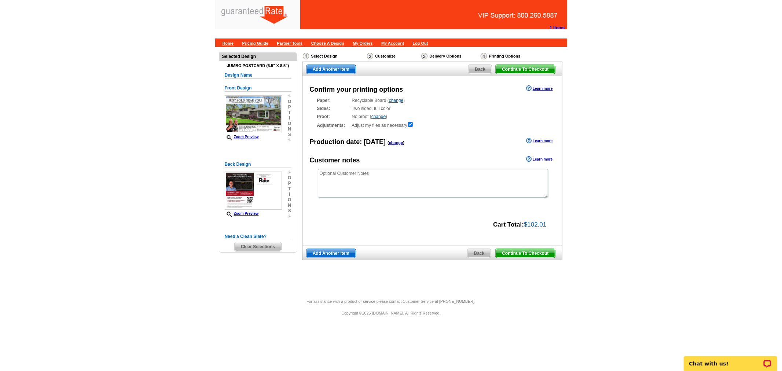
click at [546, 255] on span "Continue To Checkout" at bounding box center [525, 253] width 59 height 9
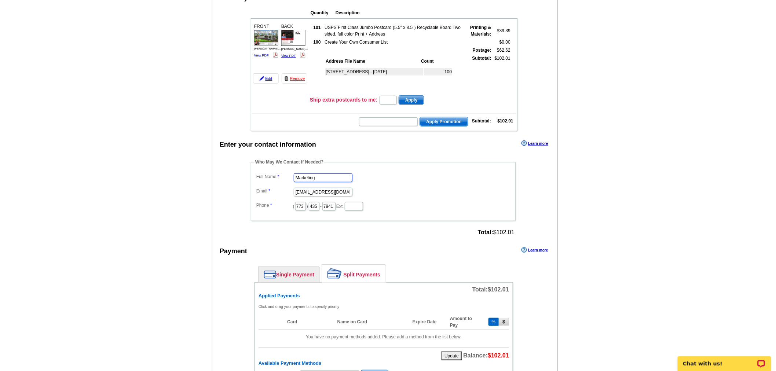
click at [346, 173] on input "Marketing" at bounding box center [323, 177] width 59 height 9
type input "[PERSON_NAME]"
click at [312, 188] on input "[EMAIL_ADDRESS][DOMAIN_NAME]" at bounding box center [323, 192] width 59 height 9
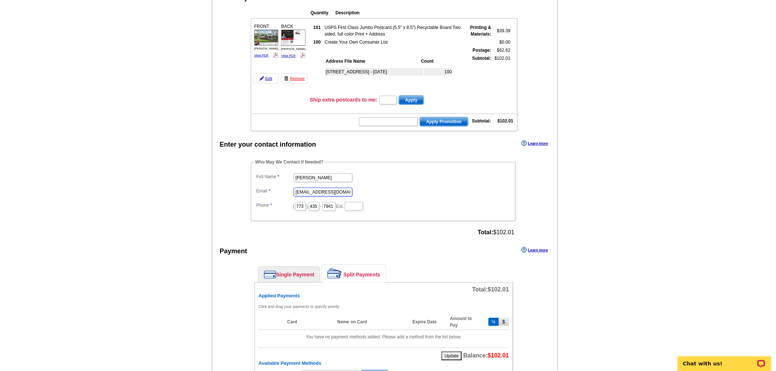
click at [312, 188] on input "[EMAIL_ADDRESS][DOMAIN_NAME]" at bounding box center [323, 192] width 59 height 9
type input "[PERSON_NAME][EMAIL_ADDRESS][PERSON_NAME][DOMAIN_NAME]"
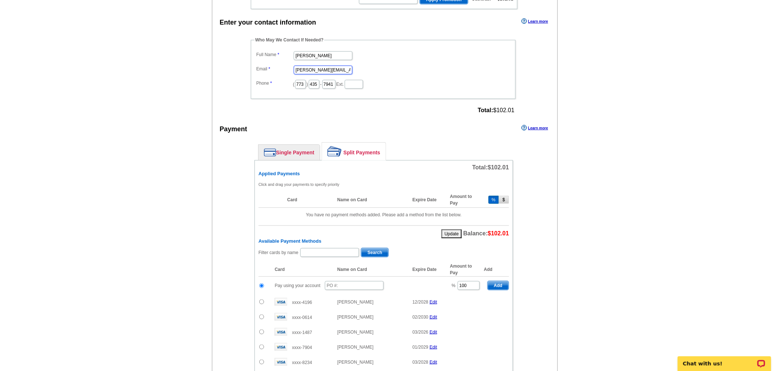
scroll to position [244, 0]
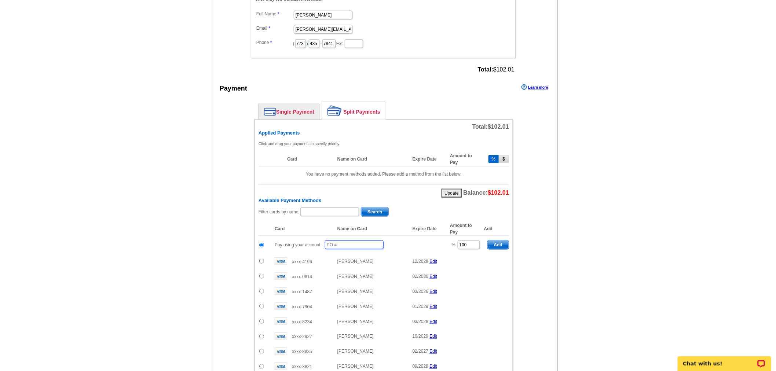
click at [361, 240] on input "text" at bounding box center [354, 244] width 59 height 9
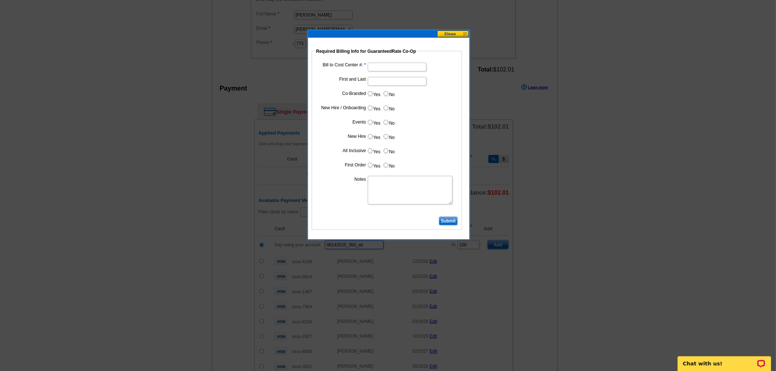
type input "08142025_350_sb"
click at [392, 70] on input "Bill to Cost Center #:" at bounding box center [397, 67] width 59 height 9
type input "1700"
type input "[PERSON_NAME]"
click at [373, 93] on label "Yes" at bounding box center [374, 93] width 14 height 8
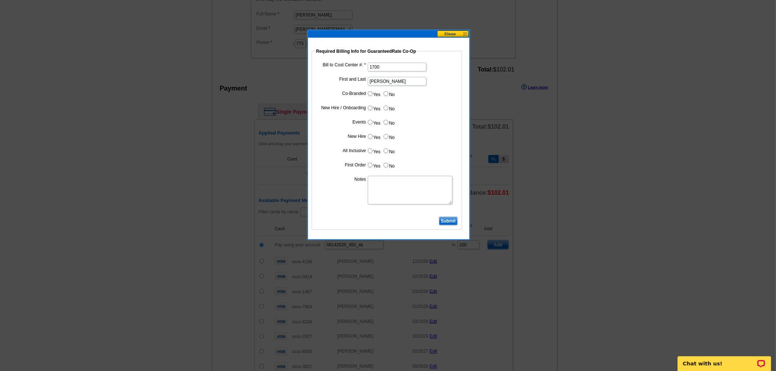
click at [372, 93] on input "Yes" at bounding box center [370, 93] width 5 height 5
radio input "true"
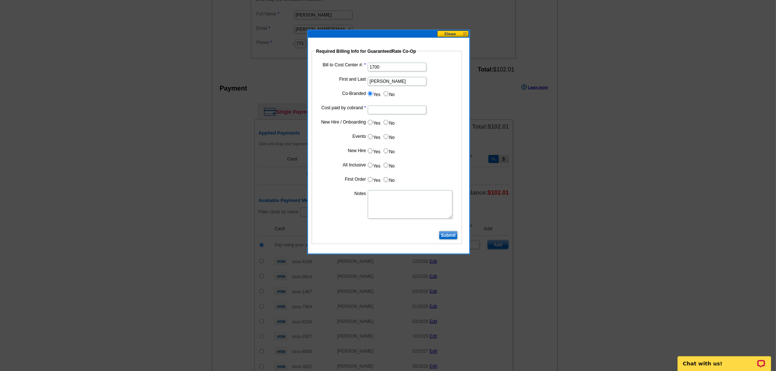
click at [381, 111] on input "Cost paid by cobrand" at bounding box center [397, 110] width 59 height 9
type input "50%"
click at [386, 120] on input "No" at bounding box center [385, 122] width 5 height 5
radio input "true"
click at [386, 139] on label "No" at bounding box center [389, 136] width 12 height 8
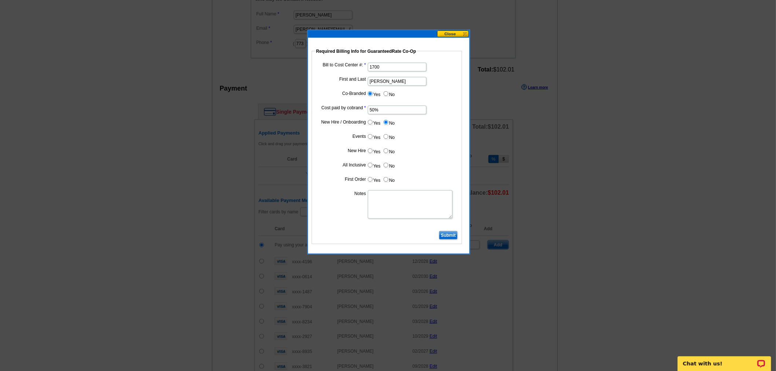
click at [386, 139] on input "No" at bounding box center [385, 136] width 5 height 5
radio input "true"
click at [387, 148] on input "No" at bounding box center [385, 150] width 5 height 5
radio input "true"
click at [388, 163] on label "No" at bounding box center [389, 165] width 12 height 8
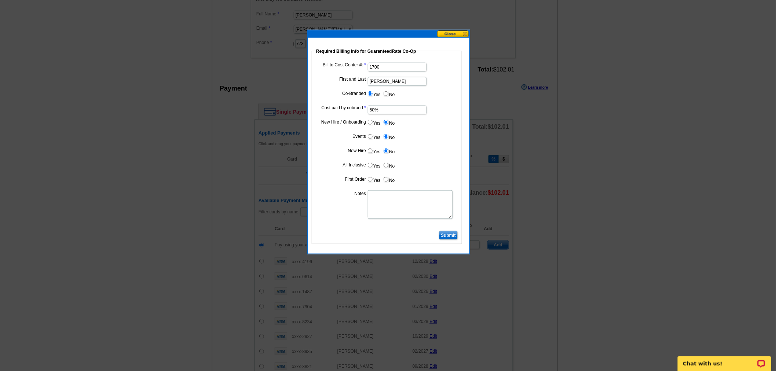
click at [388, 163] on input "No" at bounding box center [385, 165] width 5 height 5
radio input "true"
click at [387, 172] on dl "Bill to Cost Center #: 1700 First and Last Dan Rogers Co-Branded Yes No Cost pa…" at bounding box center [386, 145] width 143 height 168
click at [385, 177] on input "No" at bounding box center [385, 179] width 5 height 5
radio input "true"
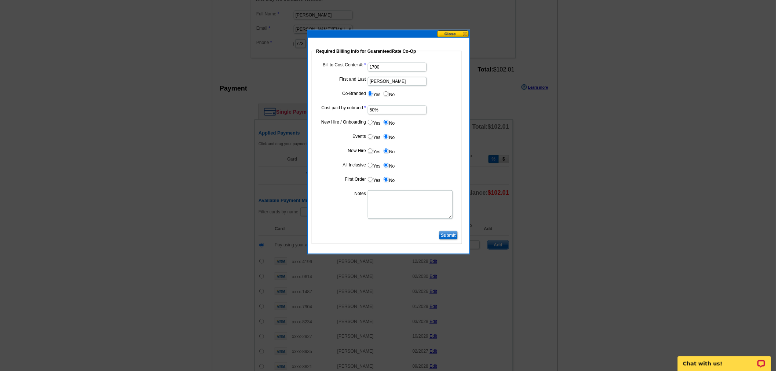
click at [391, 204] on textarea "Notes" at bounding box center [410, 204] width 85 height 29
type textarea "Bill to Dan Rogers at 1700"
click at [441, 236] on input "Submit" at bounding box center [448, 235] width 19 height 9
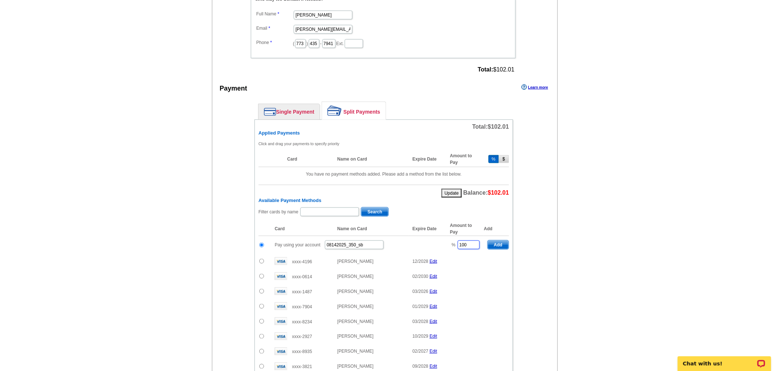
drag, startPoint x: 467, startPoint y: 239, endPoint x: 431, endPoint y: 236, distance: 36.8
click at [431, 236] on tr "Pay using your account 08142025_350_sb % 100 Add" at bounding box center [383, 245] width 250 height 18
drag, startPoint x: 504, startPoint y: 239, endPoint x: 320, endPoint y: 196, distance: 189.0
click at [504, 240] on span "Add" at bounding box center [498, 244] width 21 height 9
type input "100"
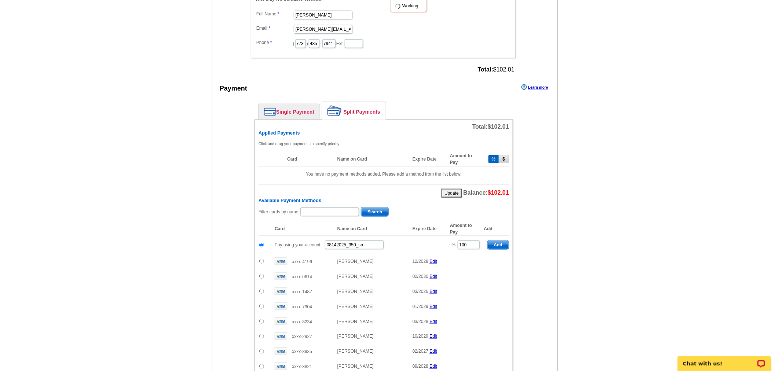
radio input "false"
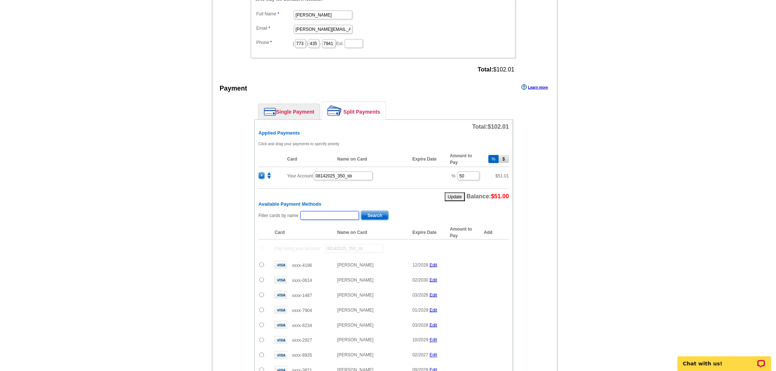
click at [319, 211] on input "text" at bounding box center [329, 215] width 59 height 9
type input "thompson"
click at [379, 212] on span "Search" at bounding box center [374, 215] width 27 height 9
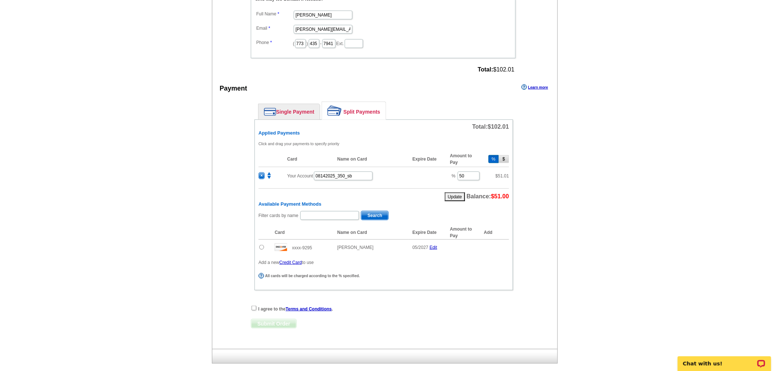
click at [262, 245] on input "radio" at bounding box center [261, 247] width 5 height 5
click at [499, 244] on span "Add" at bounding box center [498, 248] width 21 height 9
radio input "false"
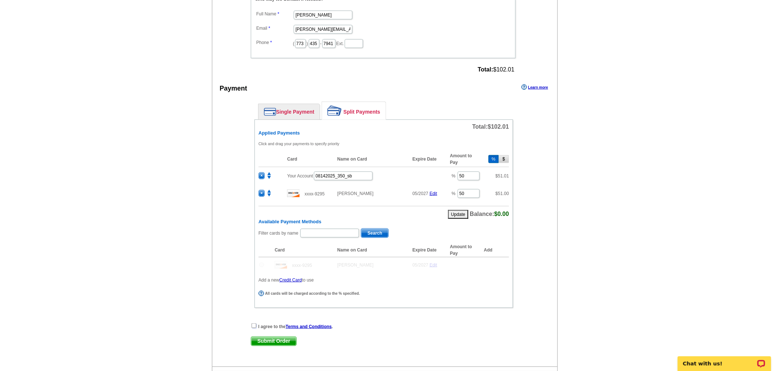
click at [254, 323] on input "checkbox" at bounding box center [253, 325] width 5 height 5
checkbox input "true"
click at [275, 337] on span "Submit Order" at bounding box center [273, 341] width 45 height 9
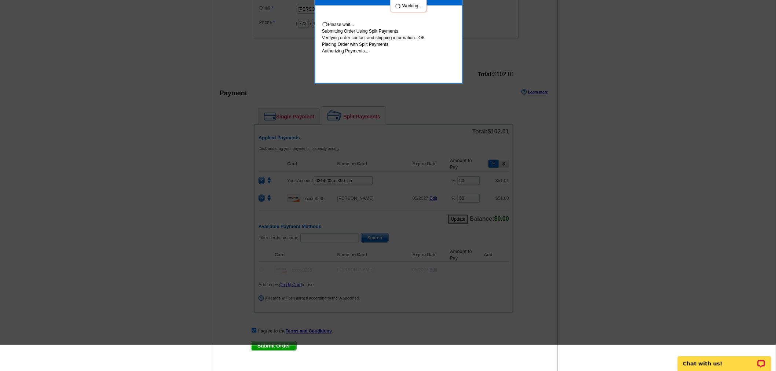
scroll to position [328, 0]
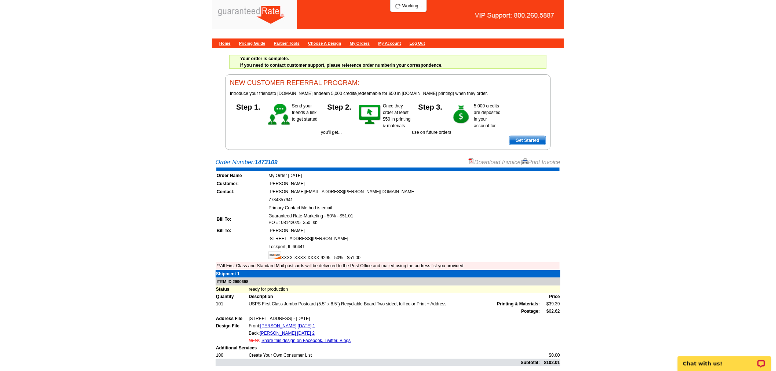
click at [478, 164] on link "Download Invoice" at bounding box center [495, 162] width 52 height 6
